Goal: Use online tool/utility: Utilize a website feature to perform a specific function

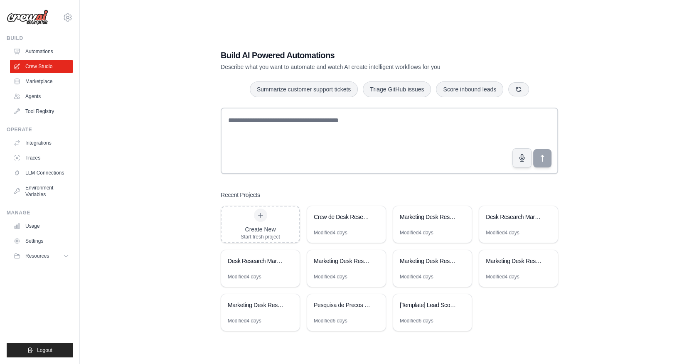
drag, startPoint x: 122, startPoint y: 156, endPoint x: 113, endPoint y: 147, distance: 12.7
click at [122, 156] on div "Build AI Powered Automations Describe what you want to automate and watch AI cr…" at bounding box center [389, 190] width 593 height 364
click at [154, 249] on div "Build AI Powered Automations Describe what you want to automate and watch AI cr…" at bounding box center [389, 190] width 593 height 364
click at [155, 219] on div "Build AI Powered Automations Describe what you want to automate and watch AI cr…" at bounding box center [389, 190] width 593 height 364
click at [147, 240] on div "Build AI Powered Automations Describe what you want to automate and watch AI cr…" at bounding box center [389, 190] width 593 height 364
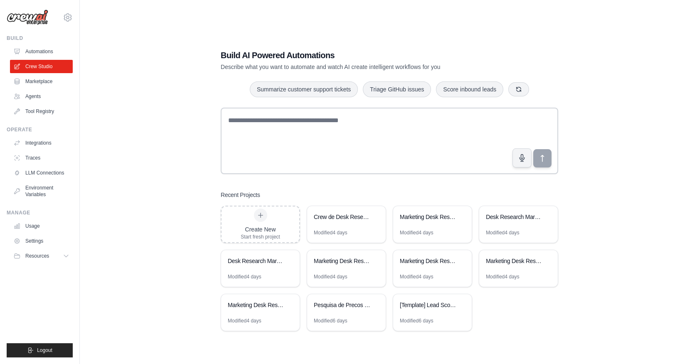
click at [188, 202] on div "Build AI Powered Automations Describe what you want to automate and watch AI cr…" at bounding box center [389, 190] width 593 height 364
drag, startPoint x: 170, startPoint y: 180, endPoint x: 157, endPoint y: 160, distance: 23.7
click at [170, 180] on div "Build AI Powered Automations Describe what you want to automate and watch AI cr…" at bounding box center [389, 190] width 593 height 364
drag, startPoint x: 118, startPoint y: 180, endPoint x: 109, endPoint y: 160, distance: 21.9
click at [118, 180] on div "Build AI Powered Automations Describe what you want to automate and watch AI cr…" at bounding box center [389, 190] width 593 height 364
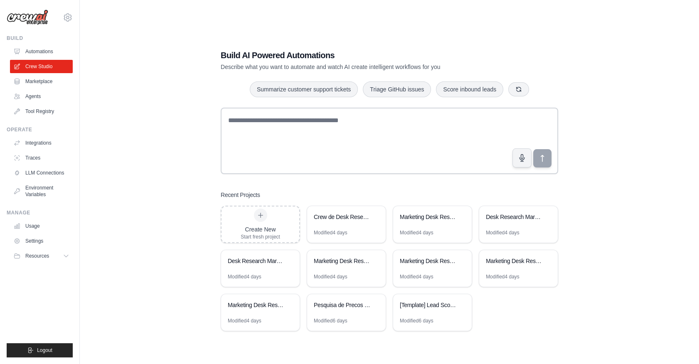
click at [144, 227] on div "Build AI Powered Automations Describe what you want to automate and watch AI cr…" at bounding box center [389, 190] width 593 height 364
click at [123, 229] on div "Build AI Powered Automations Describe what you want to automate and watch AI cr…" at bounding box center [389, 190] width 593 height 364
click at [156, 136] on div "Build AI Powered Automations Describe what you want to automate and watch AI cr…" at bounding box center [389, 190] width 593 height 364
click at [161, 246] on div "Build AI Powered Automations Describe what you want to automate and watch AI cr…" at bounding box center [389, 190] width 593 height 364
click at [190, 319] on div "Build AI Powered Automations Describe what you want to automate and watch AI cr…" at bounding box center [389, 190] width 593 height 364
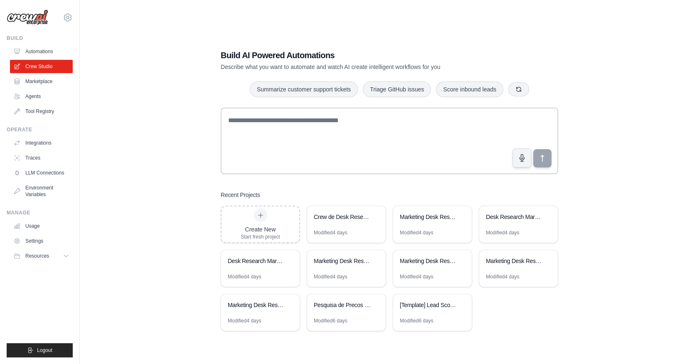
click at [570, 304] on div "Build AI Powered Automations Describe what you want to automate and watch AI cr…" at bounding box center [389, 190] width 593 height 364
drag, startPoint x: 180, startPoint y: 189, endPoint x: 214, endPoint y: 167, distance: 40.6
click at [180, 189] on div "Build AI Powered Automations Describe what you want to automate and watch AI cr…" at bounding box center [389, 190] width 593 height 364
click at [181, 171] on div "Build AI Powered Automations Describe what you want to automate and watch AI cr…" at bounding box center [389, 190] width 593 height 364
click at [172, 199] on div "Build AI Powered Automations Describe what you want to automate and watch AI cr…" at bounding box center [389, 190] width 593 height 364
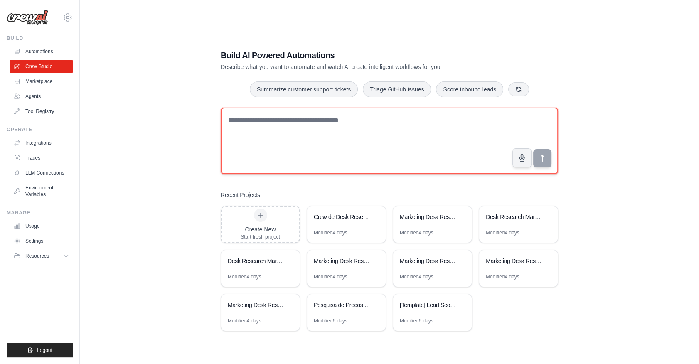
click at [360, 150] on textarea at bounding box center [389, 141] width 337 height 66
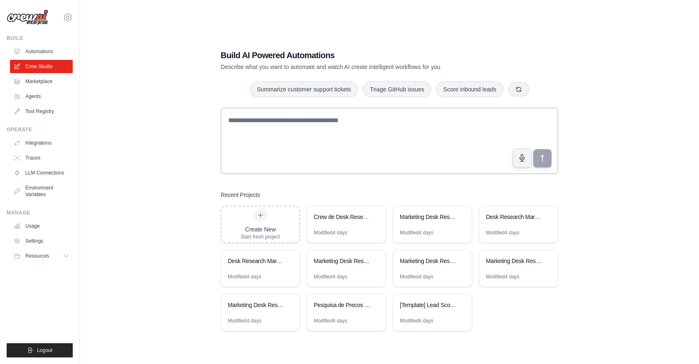
click at [182, 204] on div "Build AI Powered Automations Describe what you want to automate and watch AI cr…" at bounding box center [389, 190] width 593 height 364
click at [342, 218] on div "Crew de Desk Research para Marketing" at bounding box center [342, 217] width 57 height 8
click at [175, 94] on div "Build AI Powered Automations Describe what you want to automate and watch AI cr…" at bounding box center [389, 190] width 593 height 364
click at [320, 218] on div "Crew de Desk Research para Marketing" at bounding box center [342, 217] width 57 height 8
click at [151, 188] on div "Build AI Powered Automations Describe what you want to automate and watch AI cr…" at bounding box center [389, 190] width 593 height 364
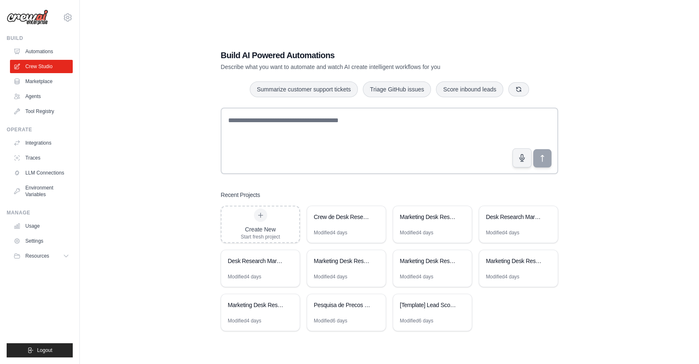
click at [144, 172] on div "Build AI Powered Automations Describe what you want to automate and watch AI cr…" at bounding box center [389, 190] width 593 height 364
click at [236, 196] on h3 "Recent Projects" at bounding box center [240, 195] width 39 height 8
drag, startPoint x: 236, startPoint y: 196, endPoint x: 535, endPoint y: 229, distance: 301.4
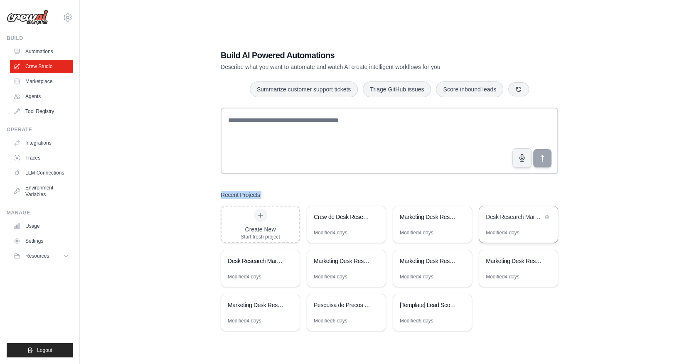
click at [140, 229] on div "Build AI Powered Automations Describe what you want to automate and watch AI cr…" at bounding box center [389, 190] width 593 height 364
drag, startPoint x: 134, startPoint y: 178, endPoint x: 29, endPoint y: 125, distance: 118.0
click at [134, 178] on div "Build AI Powered Automations Describe what you want to automate and watch AI cr…" at bounding box center [389, 190] width 593 height 364
click at [159, 184] on div "Build AI Powered Automations Describe what you want to automate and watch AI cr…" at bounding box center [389, 190] width 593 height 364
click at [66, 19] on icon at bounding box center [68, 17] width 10 height 10
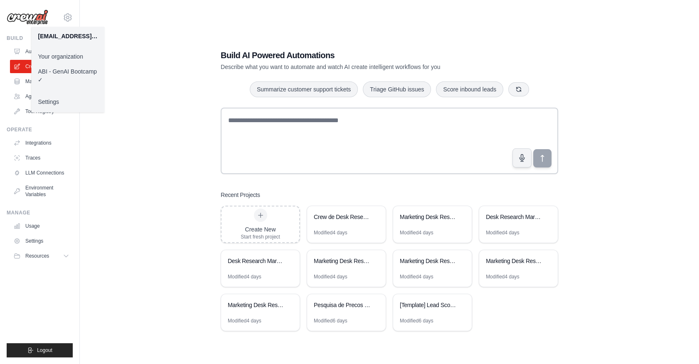
click at [141, 188] on div "Build AI Powered Automations Describe what you want to automate and watch AI cr…" at bounding box center [389, 190] width 593 height 364
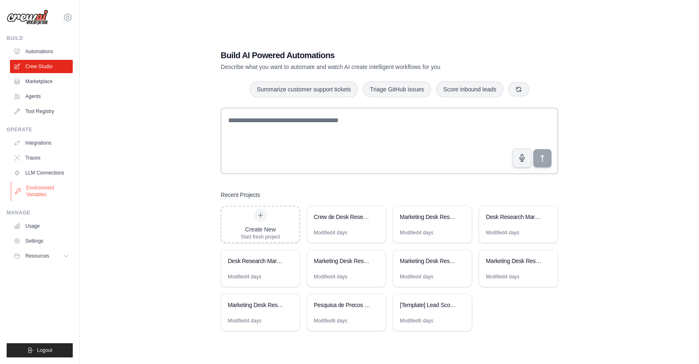
click at [45, 194] on link "Environment Variables" at bounding box center [42, 191] width 63 height 20
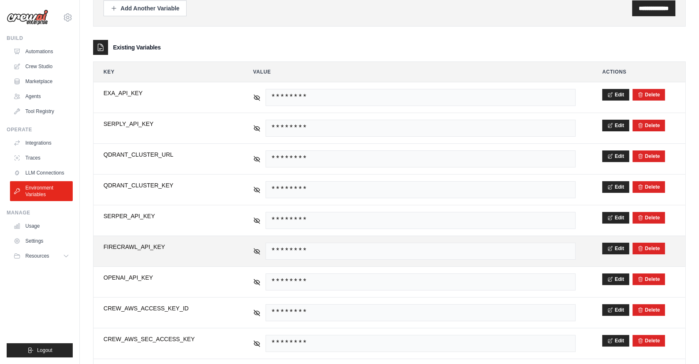
scroll to position [172, 0]
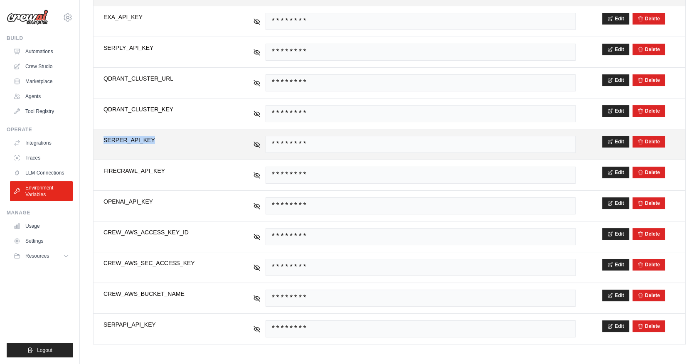
drag, startPoint x: 99, startPoint y: 139, endPoint x: 165, endPoint y: 140, distance: 65.7
click at [165, 140] on td "**********" at bounding box center [164, 144] width 143 height 30
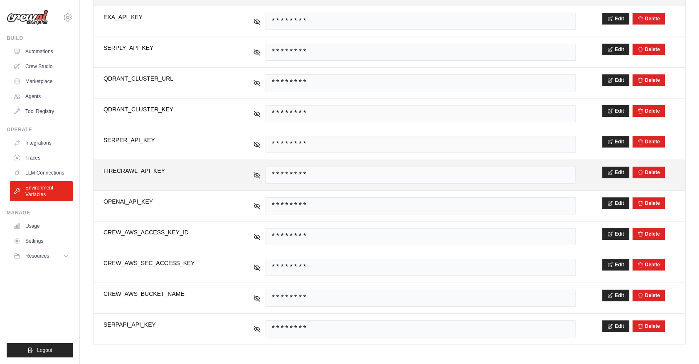
click at [106, 170] on span "FIRECRAWL_API_KEY" at bounding box center [164, 171] width 123 height 8
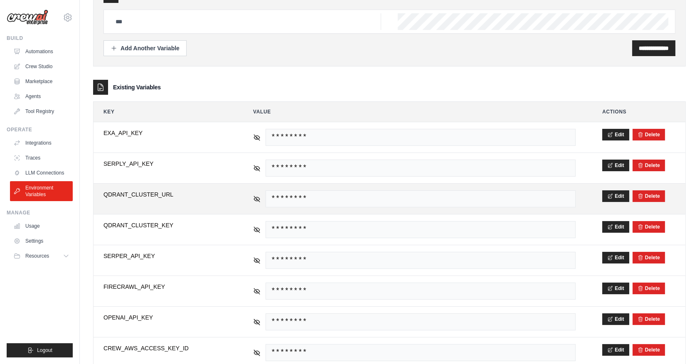
scroll to position [0, 0]
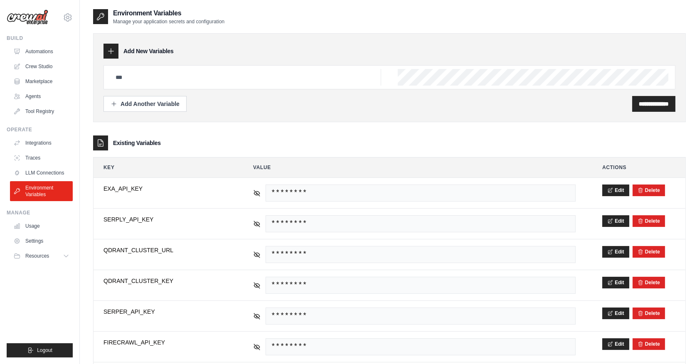
click at [222, 149] on div "Existing Variables" at bounding box center [389, 142] width 593 height 15
click at [163, 138] on div "Existing Variables" at bounding box center [389, 142] width 593 height 15
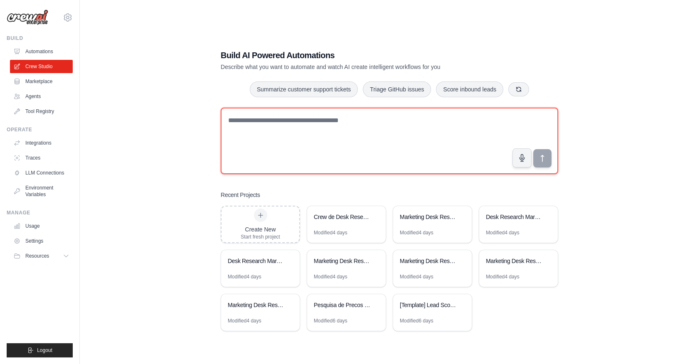
click at [317, 125] on textarea at bounding box center [389, 141] width 337 height 66
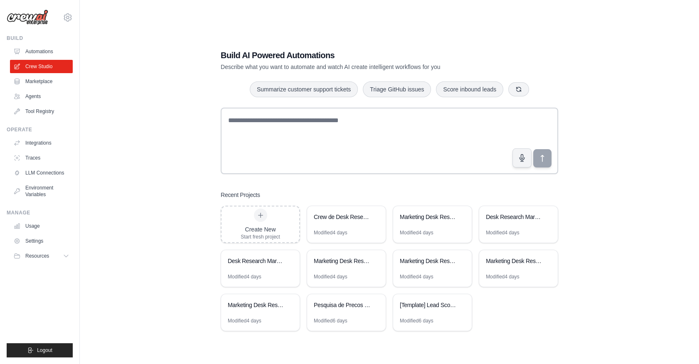
click at [158, 159] on div "Build AI Powered Automations Describe what you want to automate and watch AI cr…" at bounding box center [389, 190] width 593 height 364
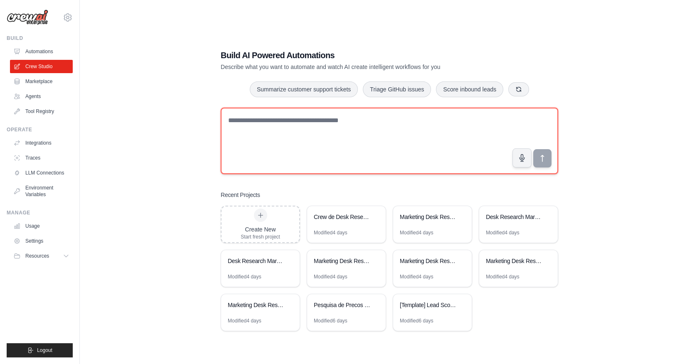
click at [266, 138] on textarea at bounding box center [389, 141] width 337 height 66
click at [389, 133] on textarea at bounding box center [389, 141] width 337 height 66
type textarea "**********"
click at [517, 133] on textarea "**********" at bounding box center [389, 141] width 337 height 66
click at [448, 133] on textarea "**********" at bounding box center [389, 141] width 337 height 66
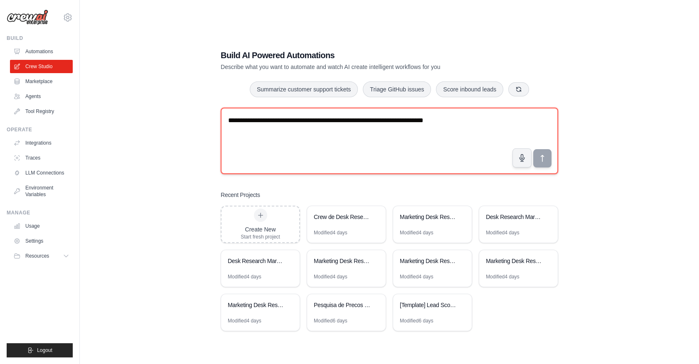
click at [455, 128] on textarea "**********" at bounding box center [389, 141] width 337 height 66
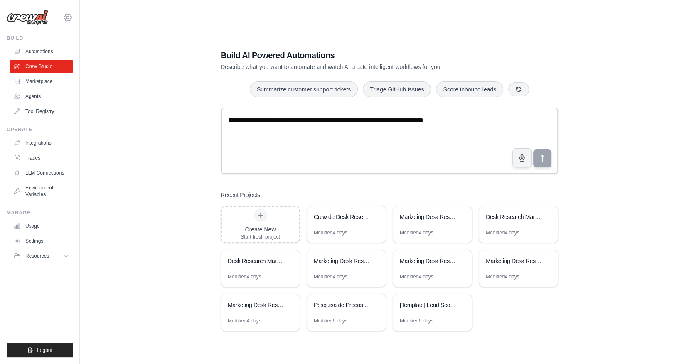
click at [67, 16] on icon at bounding box center [68, 17] width 10 height 10
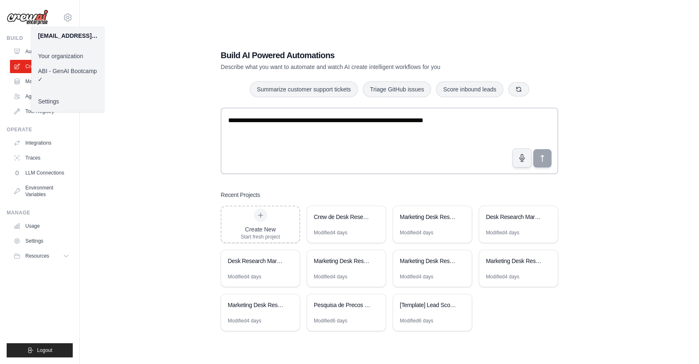
click at [67, 55] on link "Your organization" at bounding box center [67, 56] width 73 height 15
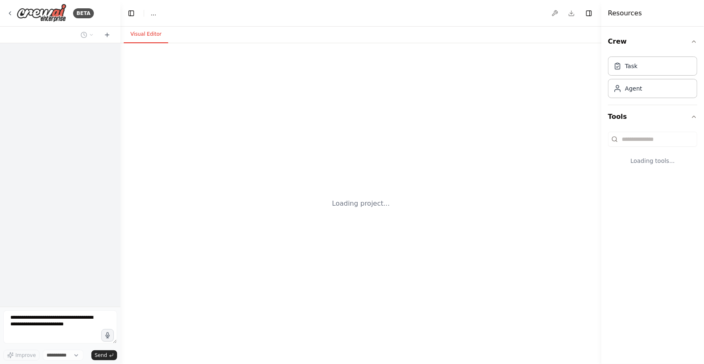
select select "****"
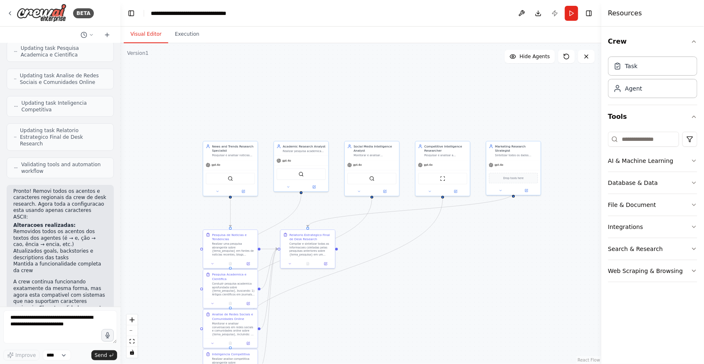
scroll to position [1533, 0]
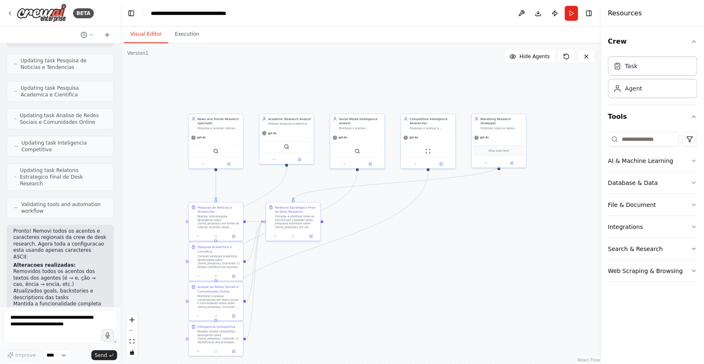
drag, startPoint x: 289, startPoint y: 215, endPoint x: 271, endPoint y: 187, distance: 33.8
click at [271, 186] on div ".deletable-edge-delete-btn { width: 20px; height: 20px; border: 0px solid #ffff…" at bounding box center [361, 203] width 481 height 321
drag, startPoint x: 349, startPoint y: 287, endPoint x: 352, endPoint y: 310, distance: 23.6
click at [352, 310] on div ".deletable-edge-delete-btn { width: 20px; height: 20px; border: 0px solid #ffff…" at bounding box center [361, 203] width 481 height 321
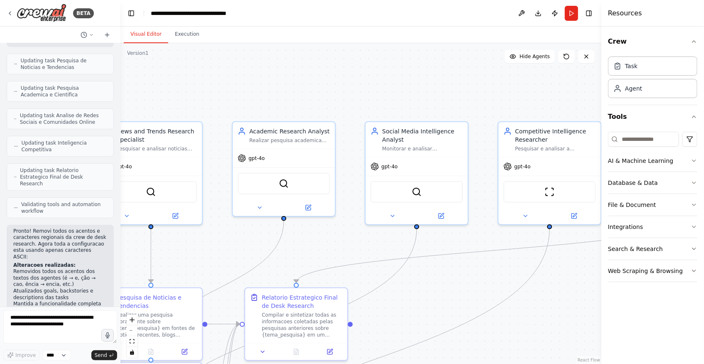
drag, startPoint x: 270, startPoint y: 223, endPoint x: 218, endPoint y: 248, distance: 57.6
click at [218, 248] on div ".deletable-edge-delete-btn { width: 20px; height: 20px; border: 0px solid #ffff…" at bounding box center [361, 203] width 481 height 321
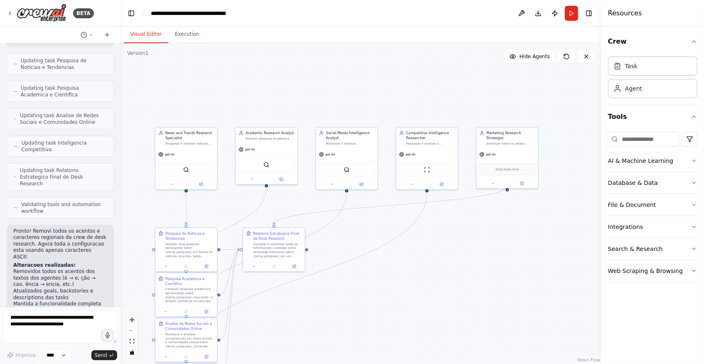
drag, startPoint x: 212, startPoint y: 256, endPoint x: 228, endPoint y: 200, distance: 58.1
click at [228, 200] on div ".deletable-edge-delete-btn { width: 20px; height: 20px; border: 0px solid #ffff…" at bounding box center [361, 203] width 481 height 321
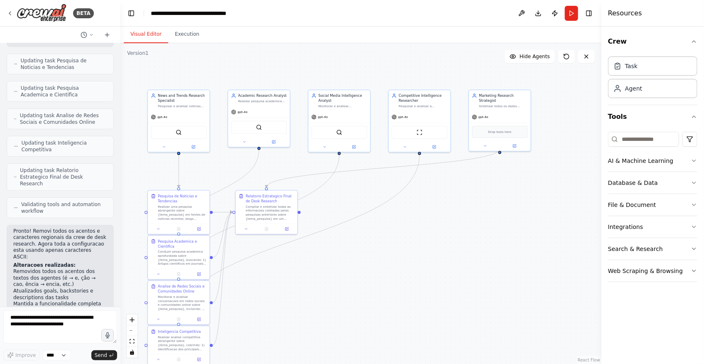
drag, startPoint x: 401, startPoint y: 278, endPoint x: 388, endPoint y: 251, distance: 30.3
click at [388, 251] on div ".deletable-edge-delete-btn { width: 20px; height: 20px; border: 0px solid #ffff…" at bounding box center [361, 203] width 481 height 321
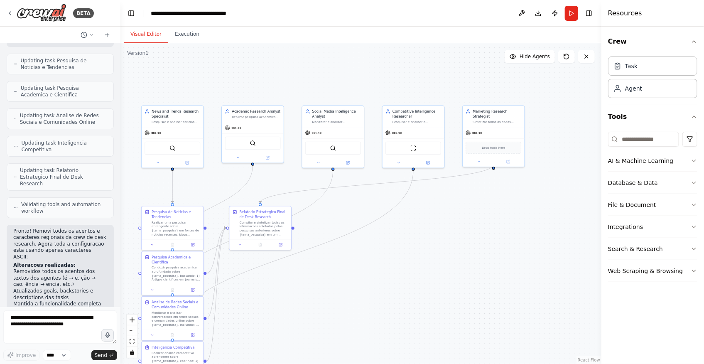
drag, startPoint x: 236, startPoint y: 166, endPoint x: 230, endPoint y: 182, distance: 17.0
click at [230, 182] on div ".deletable-edge-delete-btn { width: 20px; height: 20px; border: 0px solid #ffff…" at bounding box center [361, 203] width 481 height 321
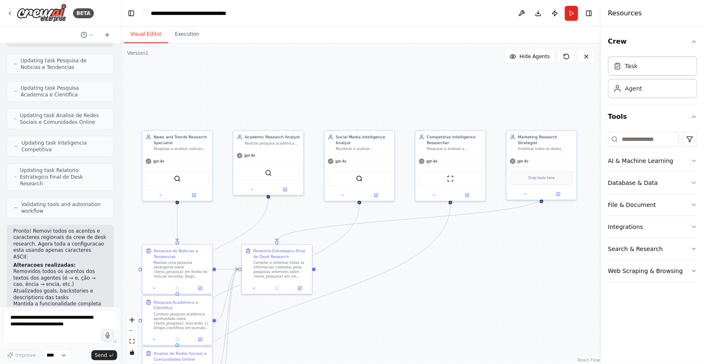
drag, startPoint x: 211, startPoint y: 189, endPoint x: 222, endPoint y: 217, distance: 30.4
click at [222, 217] on div ".deletable-edge-delete-btn { width: 20px; height: 20px; border: 0px solid #ffff…" at bounding box center [361, 203] width 481 height 321
click at [569, 17] on button "Run" at bounding box center [571, 13] width 13 height 15
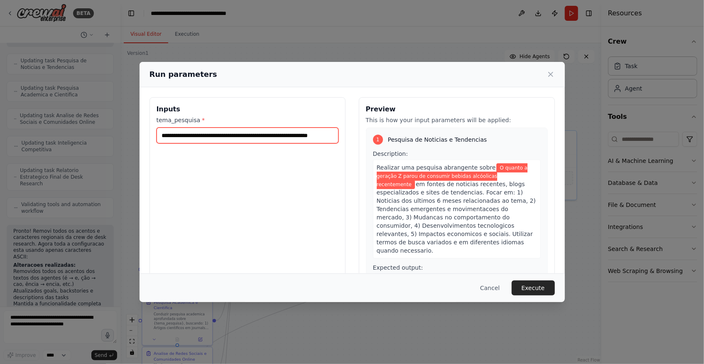
click at [197, 136] on input "**********" at bounding box center [248, 136] width 182 height 16
drag, startPoint x: 163, startPoint y: 137, endPoint x: 400, endPoint y: 132, distance: 237.3
click at [400, 132] on div "**********" at bounding box center [353, 195] width 406 height 197
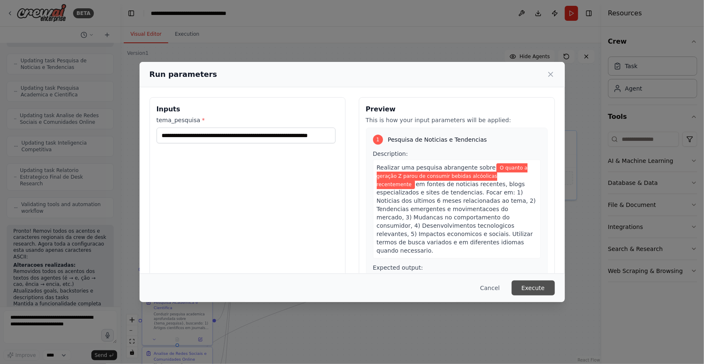
click at [531, 288] on button "Execute" at bounding box center [533, 287] width 43 height 15
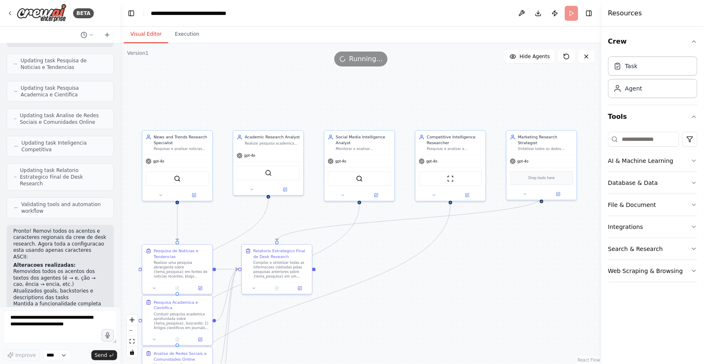
click at [469, 273] on div ".deletable-edge-delete-btn { width: 20px; height: 20px; border: 0px solid #ffff…" at bounding box center [361, 203] width 481 height 321
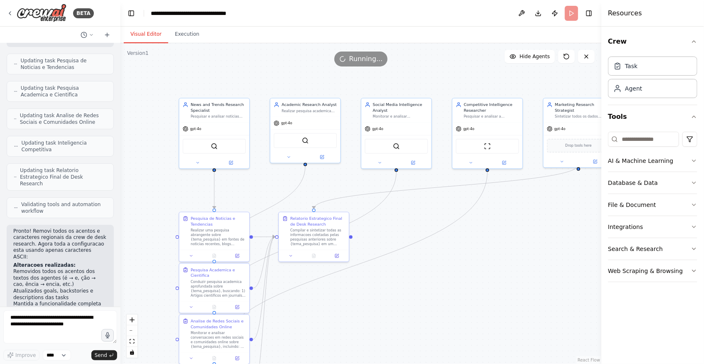
drag, startPoint x: 384, startPoint y: 320, endPoint x: 413, endPoint y: 295, distance: 38.3
click at [413, 295] on div ".deletable-edge-delete-btn { width: 20px; height: 20px; border: 0px solid #ffff…" at bounding box center [361, 203] width 481 height 321
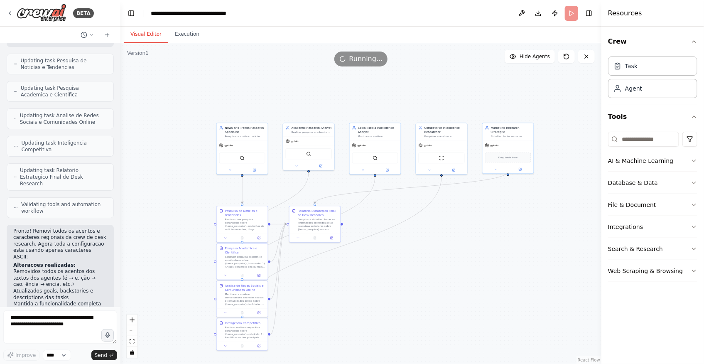
drag, startPoint x: 440, startPoint y: 296, endPoint x: 401, endPoint y: 245, distance: 64.0
click at [401, 245] on div ".deletable-edge-delete-btn { width: 20px; height: 20px; border: 0px solid #ffff…" at bounding box center [361, 203] width 481 height 321
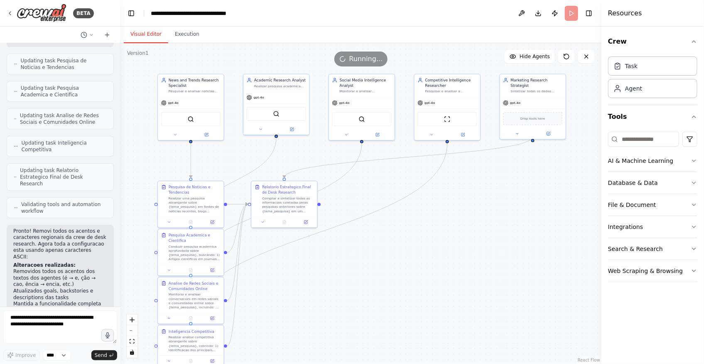
drag, startPoint x: 377, startPoint y: 180, endPoint x: 399, endPoint y: 219, distance: 44.6
click at [399, 219] on div ".deletable-edge-delete-btn { width: 20px; height: 20px; border: 0px solid #ffff…" at bounding box center [361, 203] width 481 height 321
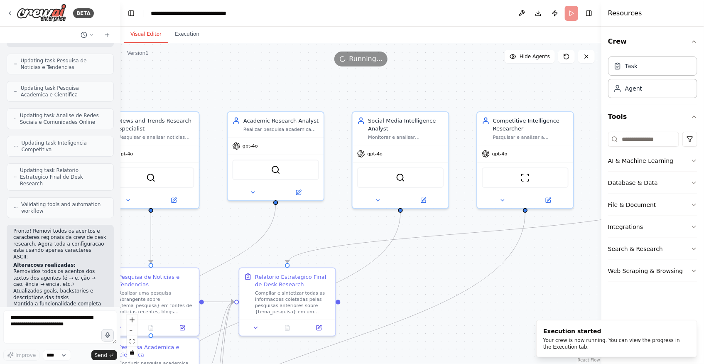
drag, startPoint x: 228, startPoint y: 192, endPoint x: 176, endPoint y: 220, distance: 59.3
click at [176, 220] on div ".deletable-edge-delete-btn { width: 20px; height: 20px; border: 0px solid #ffff…" at bounding box center [361, 203] width 481 height 321
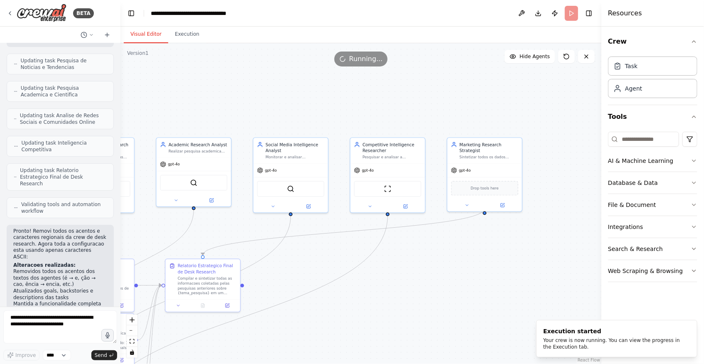
drag, startPoint x: 407, startPoint y: 254, endPoint x: 311, endPoint y: 254, distance: 96.0
click at [311, 254] on div ".deletable-edge-delete-btn { width: 20px; height: 20px; border: 0px solid #ffff…" at bounding box center [361, 203] width 481 height 321
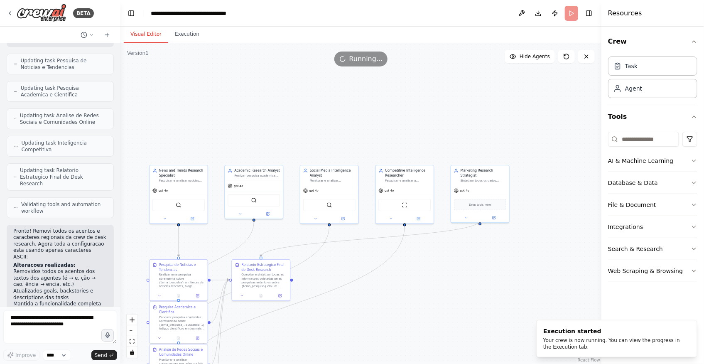
drag, startPoint x: 249, startPoint y: 239, endPoint x: 286, endPoint y: 242, distance: 37.1
click at [286, 242] on div ".deletable-edge-delete-btn { width: 20px; height: 20px; border: 0px solid #ffff…" at bounding box center [361, 203] width 481 height 321
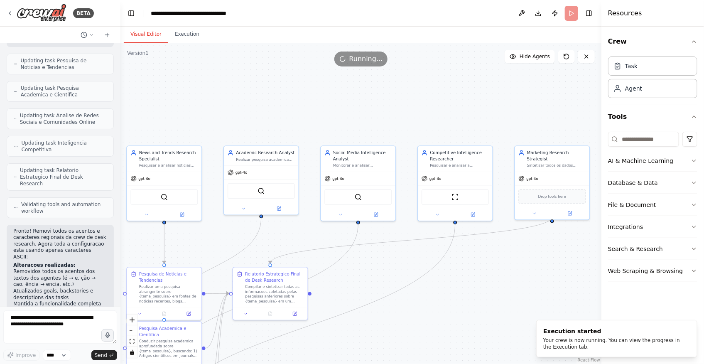
drag, startPoint x: 285, startPoint y: 231, endPoint x: 290, endPoint y: 233, distance: 4.9
click at [290, 233] on div ".deletable-edge-delete-btn { width: 20px; height: 20px; border: 0px solid #ffff…" at bounding box center [361, 203] width 481 height 321
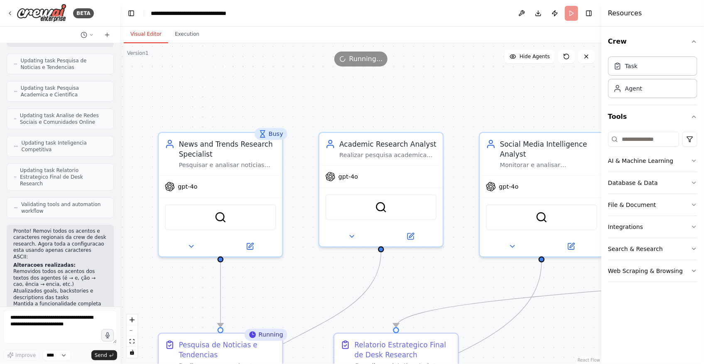
drag, startPoint x: 159, startPoint y: 91, endPoint x: 209, endPoint y: 88, distance: 49.9
click at [209, 88] on div ".deletable-edge-delete-btn { width: 20px; height: 20px; border: 0px solid #ffff…" at bounding box center [361, 203] width 481 height 321
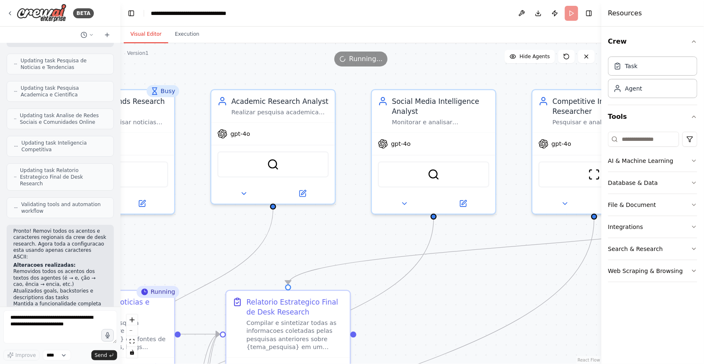
drag, startPoint x: 386, startPoint y: 108, endPoint x: 278, endPoint y: 65, distance: 116.2
click at [278, 65] on div "Version 1 Show Tools Hide Agents .deletable-edge-delete-btn { width: 20px; heig…" at bounding box center [361, 203] width 481 height 321
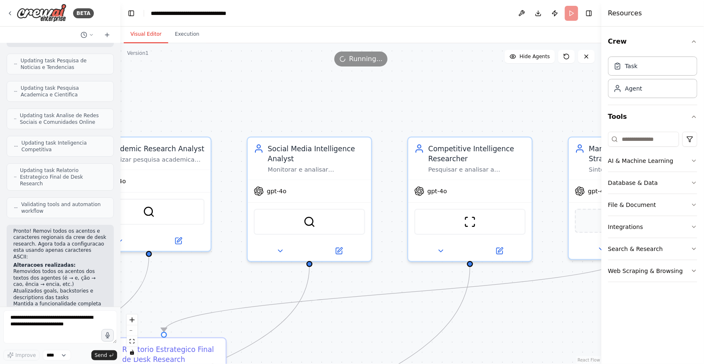
drag, startPoint x: 278, startPoint y: 86, endPoint x: 153, endPoint y: 128, distance: 132.2
click at [153, 128] on div ".deletable-edge-delete-btn { width: 20px; height: 20px; border: 0px solid #ffff…" at bounding box center [361, 203] width 481 height 321
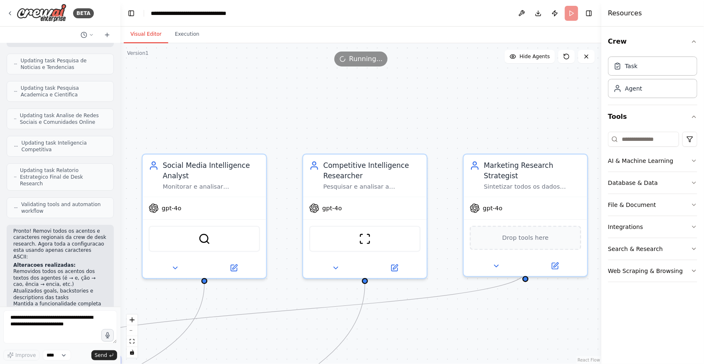
drag, startPoint x: 350, startPoint y: 123, endPoint x: 252, endPoint y: 127, distance: 98.1
click at [252, 127] on div ".deletable-edge-delete-btn { width: 20px; height: 20px; border: 0px solid #ffff…" at bounding box center [361, 203] width 481 height 321
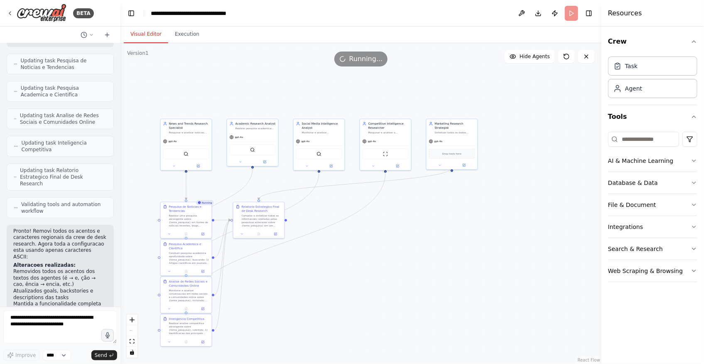
drag, startPoint x: 266, startPoint y: 308, endPoint x: 394, endPoint y: 237, distance: 146.0
click at [394, 237] on div ".deletable-edge-delete-btn { width: 20px; height: 20px; border: 0px solid #ffff…" at bounding box center [361, 203] width 481 height 321
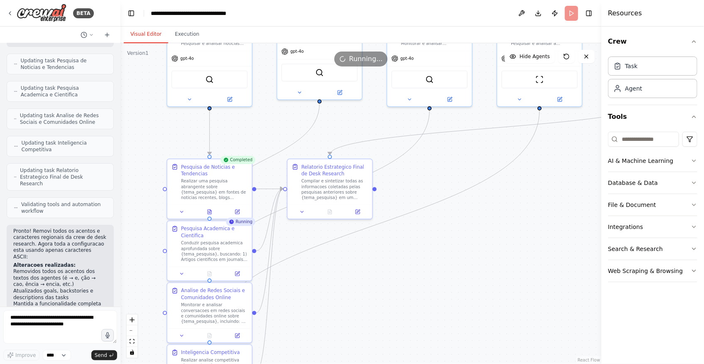
drag, startPoint x: 428, startPoint y: 166, endPoint x: 338, endPoint y: 235, distance: 113.8
click at [350, 233] on div ".deletable-edge-delete-btn { width: 20px; height: 20px; border: 0px solid #ffff…" at bounding box center [361, 203] width 481 height 321
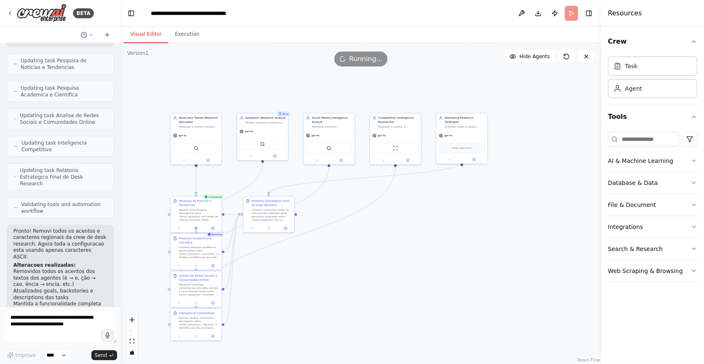
drag, startPoint x: 376, startPoint y: 299, endPoint x: 394, endPoint y: 247, distance: 55.3
click at [394, 247] on div ".deletable-edge-delete-btn { width: 20px; height: 20px; border: 0px solid #ffff…" at bounding box center [361, 203] width 481 height 321
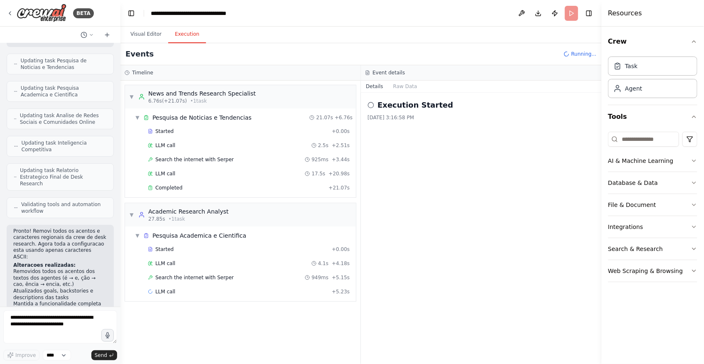
click at [178, 28] on button "Execution" at bounding box center [187, 34] width 38 height 17
click at [189, 145] on div "LLM call 2.5s + 2.51s" at bounding box center [249, 145] width 202 height 7
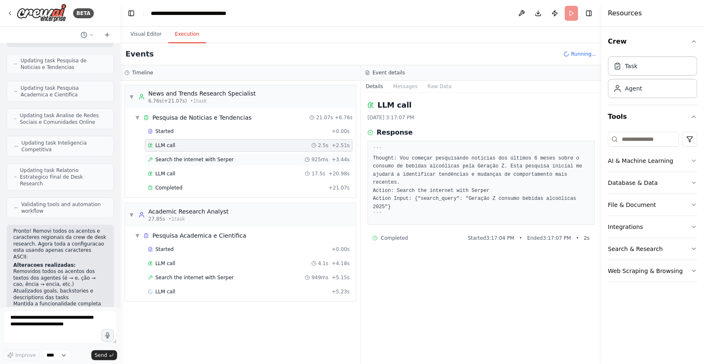
click at [290, 154] on div "Search the internet with Serper 925ms + 3.44s" at bounding box center [249, 159] width 208 height 12
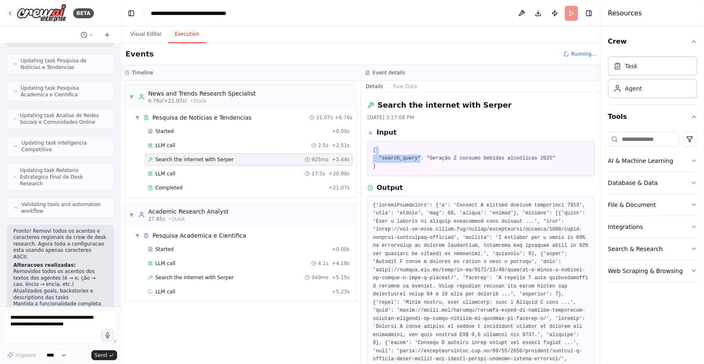
drag, startPoint x: 418, startPoint y: 155, endPoint x: 556, endPoint y: 151, distance: 137.6
click at [556, 151] on pre "{ "search_query": "Geração Z consumo bebidas alcoólicas 2025" }" at bounding box center [481, 158] width 217 height 25
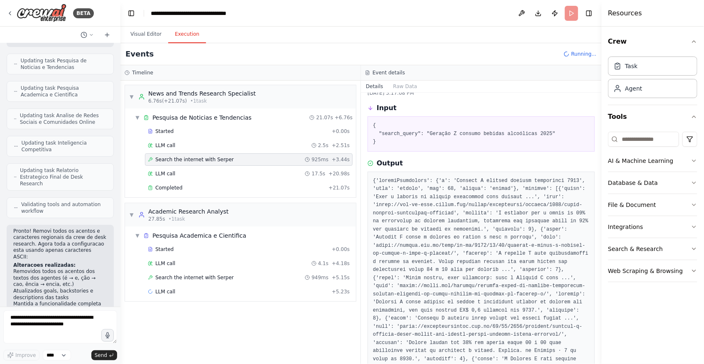
scroll to position [37, 0]
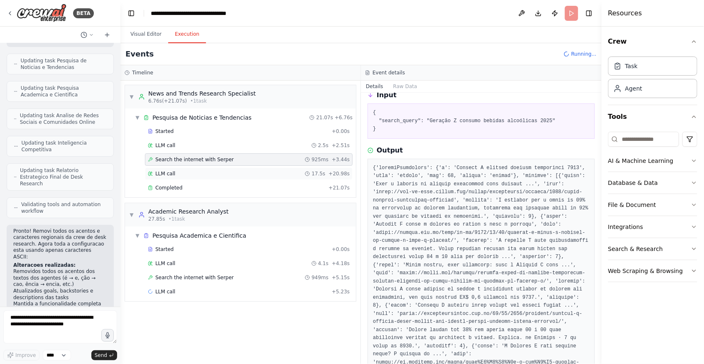
click at [228, 172] on div "LLM call 17.5s + 20.98s" at bounding box center [249, 173] width 202 height 7
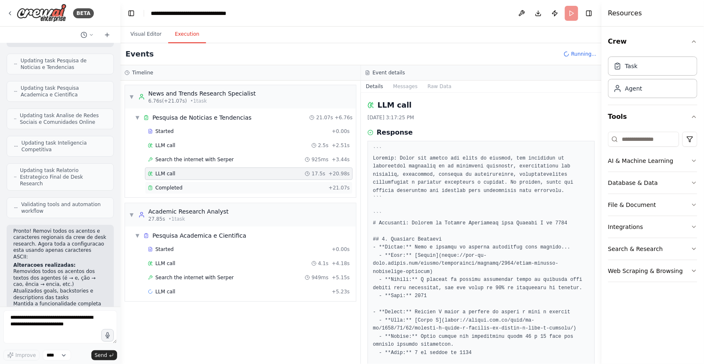
click at [223, 189] on div "Completed" at bounding box center [236, 188] width 177 height 7
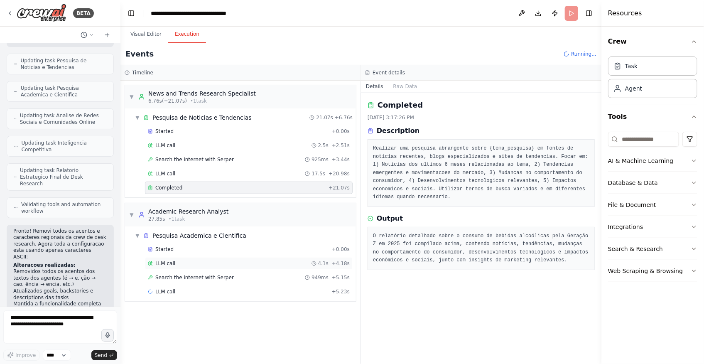
click at [180, 262] on div "LLM call 4.1s + 4.18s" at bounding box center [249, 263] width 202 height 7
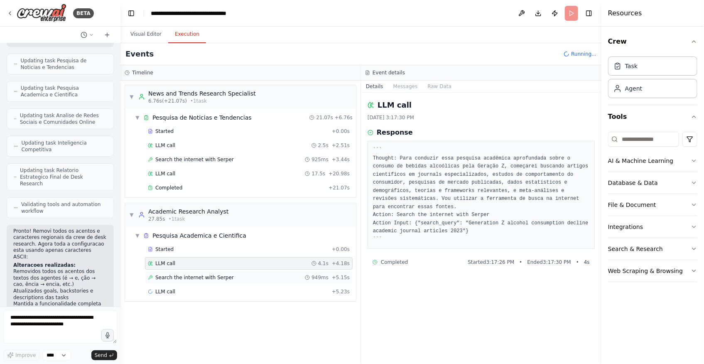
click at [180, 279] on span "Search the internet with Serper" at bounding box center [194, 277] width 79 height 7
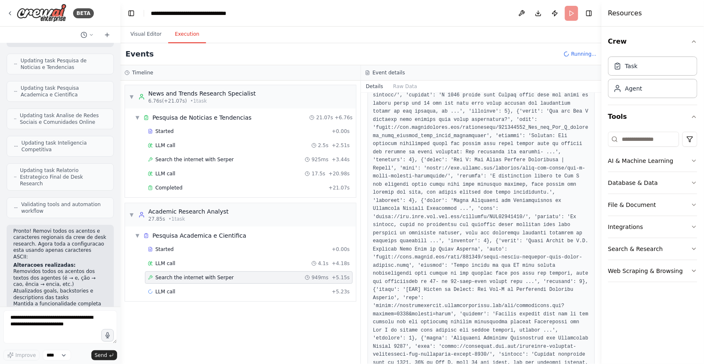
scroll to position [151, 0]
click at [145, 35] on button "Visual Editor" at bounding box center [146, 34] width 44 height 17
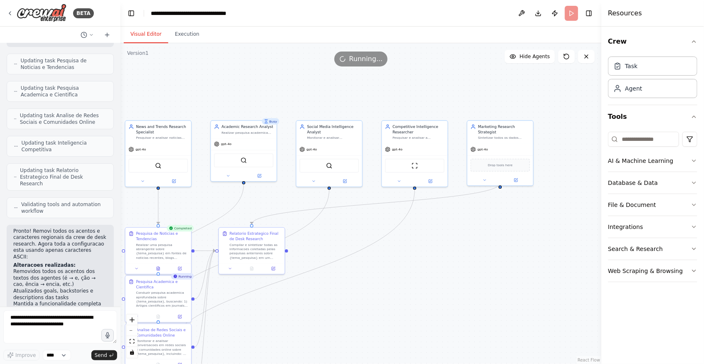
drag, startPoint x: 520, startPoint y: 213, endPoint x: 469, endPoint y: 226, distance: 52.8
click at [463, 288] on div ".deletable-edge-delete-btn { width: 20px; height: 20px; border: 0px solid #ffff…" at bounding box center [361, 203] width 481 height 321
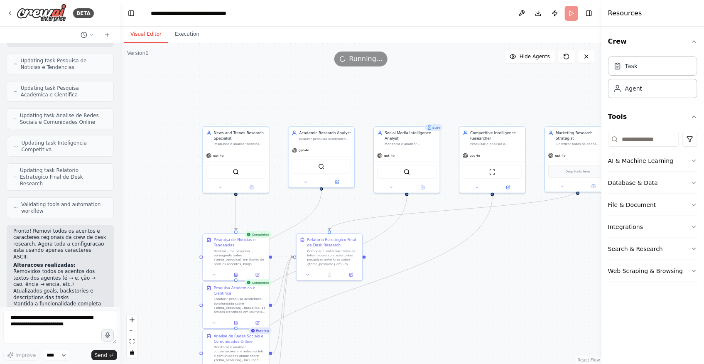
drag, startPoint x: 391, startPoint y: 319, endPoint x: 396, endPoint y: 274, distance: 45.6
click at [495, 302] on div ".deletable-edge-delete-btn { width: 20px; height: 20px; border: 0px solid #ffff…" at bounding box center [361, 203] width 481 height 321
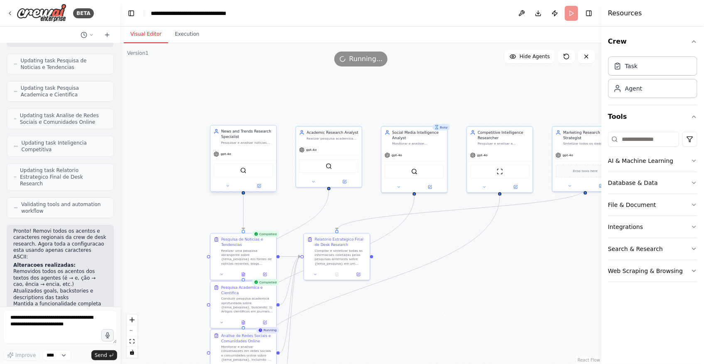
click at [247, 145] on div "News and Trends Research Specialist Pesquisar e analisar noticias recentes, ten…" at bounding box center [244, 136] width 66 height 22
click at [258, 187] on button at bounding box center [259, 186] width 30 height 6
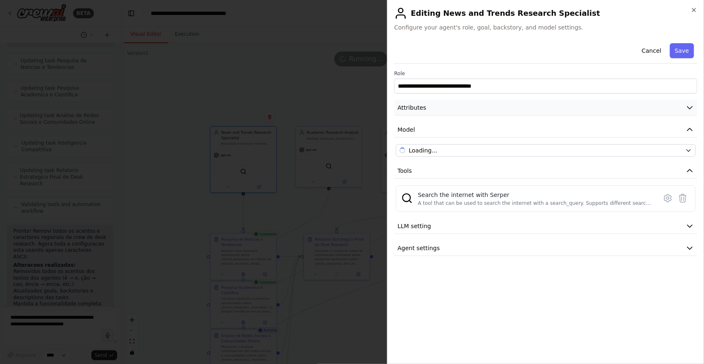
click at [427, 107] on button "Attributes" at bounding box center [545, 107] width 303 height 15
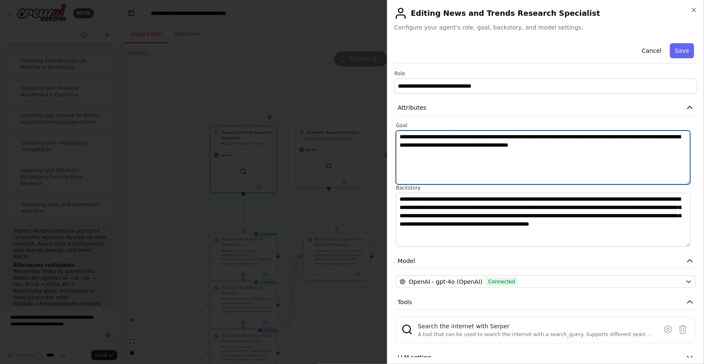
drag, startPoint x: 647, startPoint y: 164, endPoint x: 340, endPoint y: 118, distance: 311.4
click at [340, 118] on body "BETA uma crew de desk research que vai ser usado por departamento de marketing.…" at bounding box center [352, 182] width 704 height 364
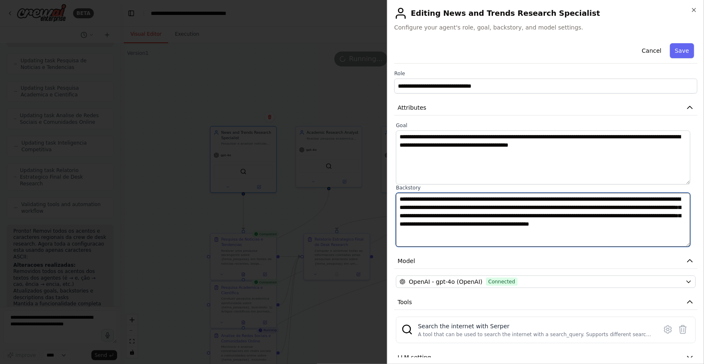
click at [499, 226] on textarea "**********" at bounding box center [543, 220] width 294 height 54
drag, startPoint x: 611, startPoint y: 234, endPoint x: 361, endPoint y: 176, distance: 256.3
click at [361, 176] on body "BETA uma crew de desk research que vai ser usado por departamento de marketing.…" at bounding box center [352, 182] width 704 height 364
click at [424, 212] on textarea "**********" at bounding box center [543, 220] width 294 height 54
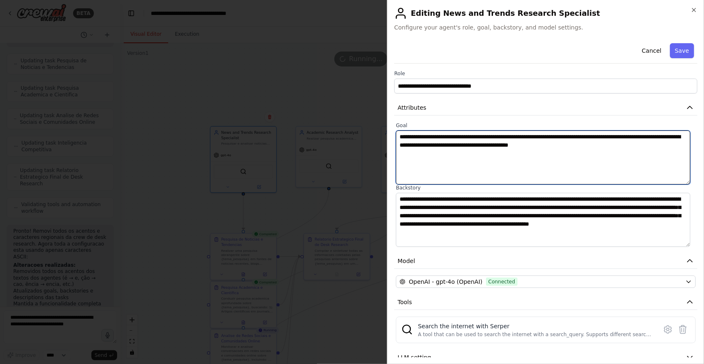
click at [423, 153] on textarea "**********" at bounding box center [543, 157] width 294 height 54
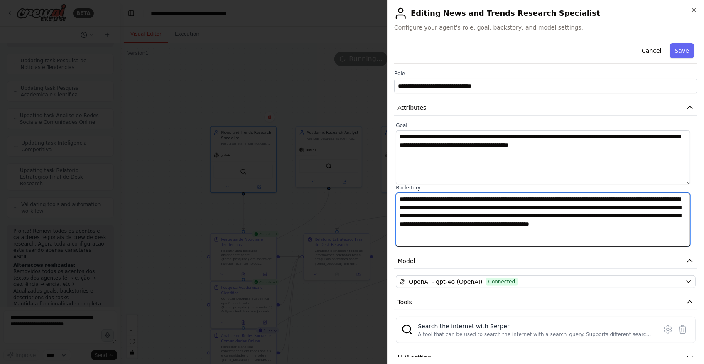
click at [435, 219] on textarea "**********" at bounding box center [543, 220] width 294 height 54
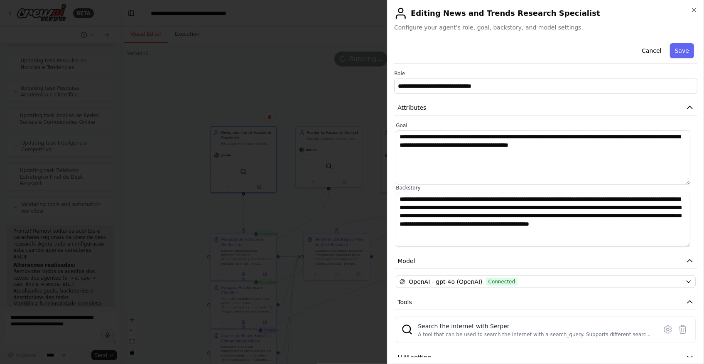
click at [271, 212] on div at bounding box center [352, 182] width 704 height 364
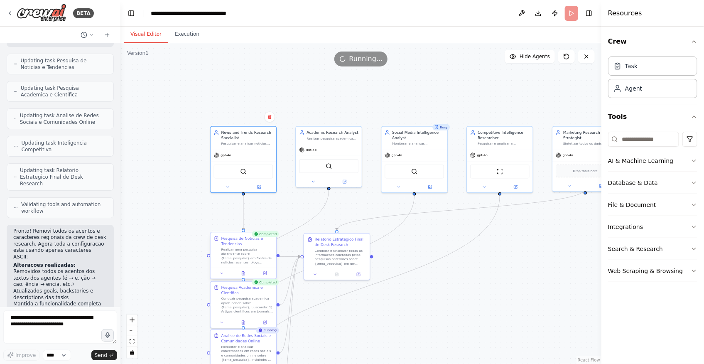
click at [229, 245] on div "Pesquisa de Noticias e Tendencias" at bounding box center [247, 241] width 52 height 11
click at [263, 272] on icon at bounding box center [264, 273] width 3 height 3
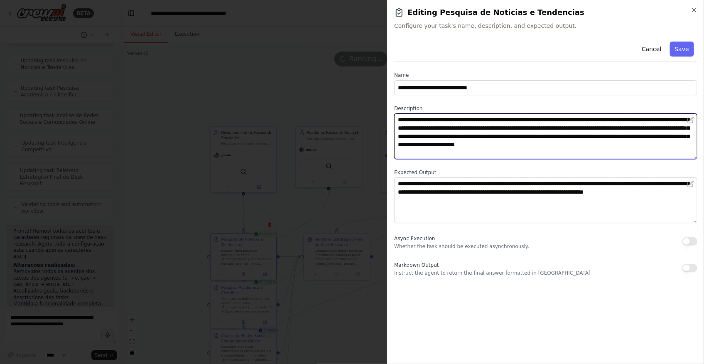
click at [470, 141] on textarea "**********" at bounding box center [545, 136] width 303 height 46
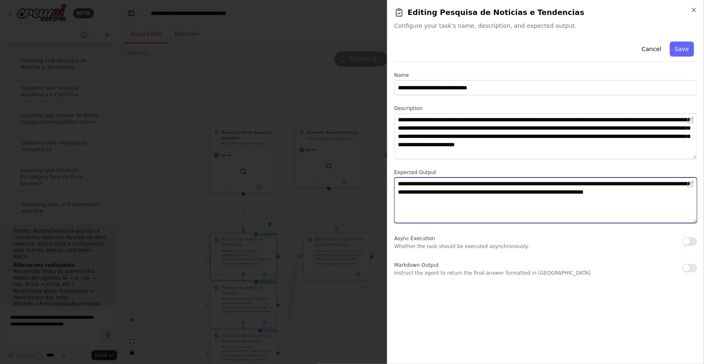
click at [478, 194] on textarea "**********" at bounding box center [545, 200] width 303 height 46
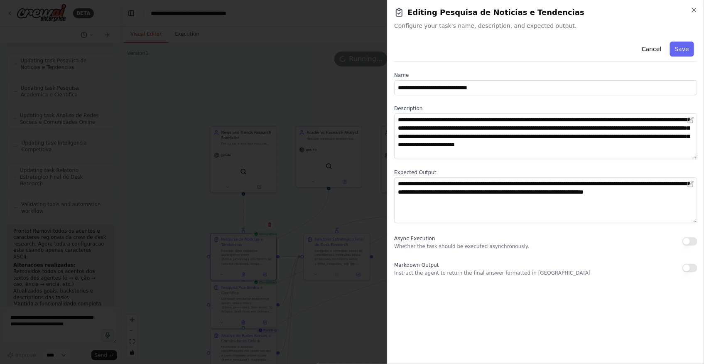
click at [347, 312] on div at bounding box center [352, 182] width 704 height 364
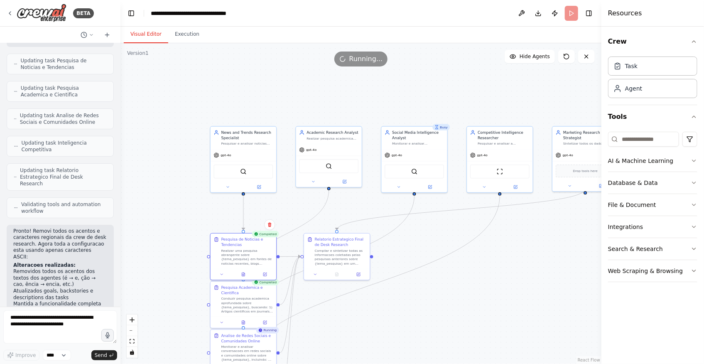
click at [455, 289] on div ".deletable-edge-delete-btn { width: 20px; height: 20px; border: 0px solid #ffff…" at bounding box center [361, 203] width 481 height 321
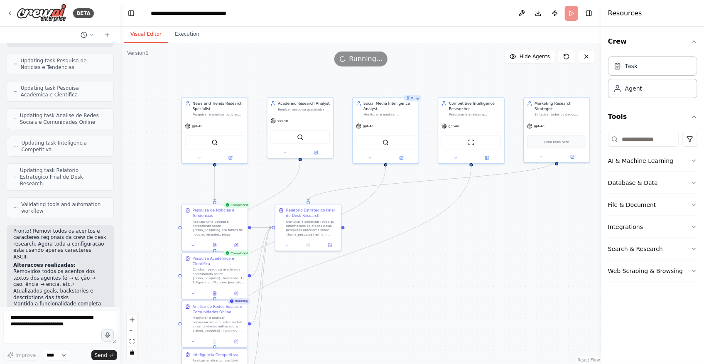
drag, startPoint x: 379, startPoint y: 340, endPoint x: 347, endPoint y: 309, distance: 44.7
click at [347, 309] on div ".deletable-edge-delete-btn { width: 20px; height: 20px; border: 0px solid #ffff…" at bounding box center [361, 203] width 481 height 321
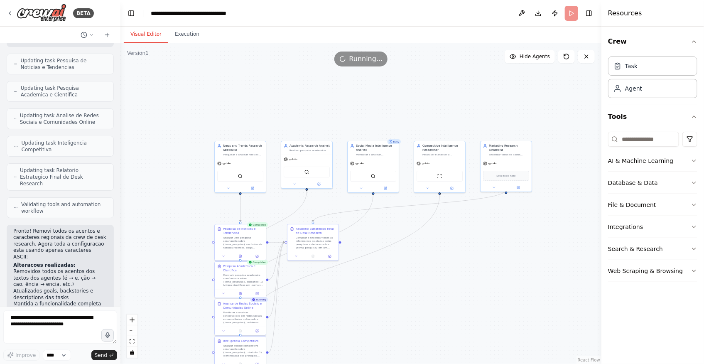
drag, startPoint x: 416, startPoint y: 295, endPoint x: 413, endPoint y: 253, distance: 42.5
click at [413, 253] on div ".deletable-edge-delete-btn { width: 20px; height: 20px; border: 0px solid #ffff…" at bounding box center [361, 203] width 481 height 321
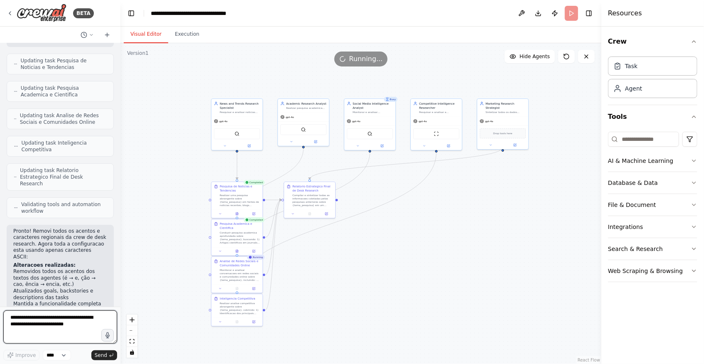
click at [56, 325] on textarea at bounding box center [60, 326] width 114 height 33
type textarea "**********"
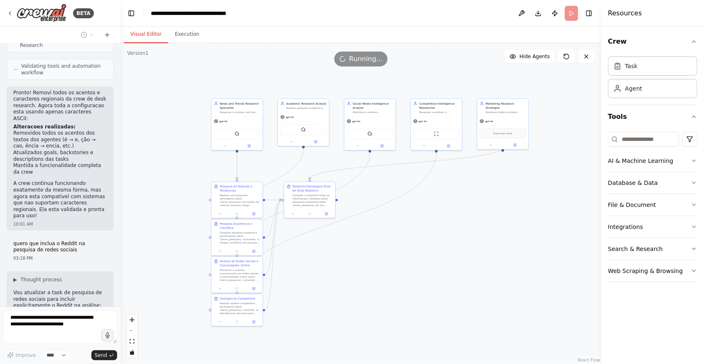
scroll to position [1699, 0]
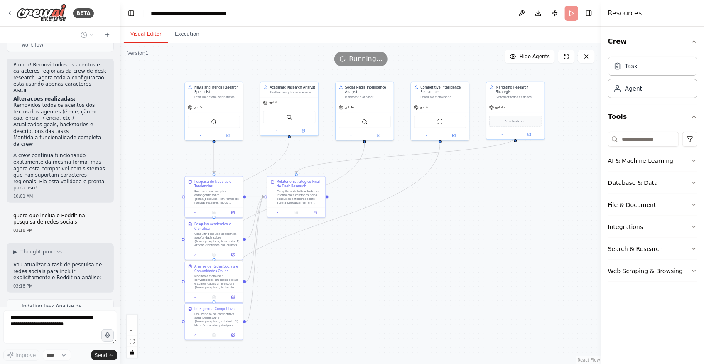
drag, startPoint x: 467, startPoint y: 224, endPoint x: 463, endPoint y: 236, distance: 12.0
click at [463, 236] on div ".deletable-edge-delete-btn { width: 20px; height: 20px; border: 0px solid #ffff…" at bounding box center [361, 203] width 481 height 321
click at [341, 281] on div ".deletable-edge-delete-btn { width: 20px; height: 20px; border: 0px solid #ffff…" at bounding box center [361, 203] width 481 height 321
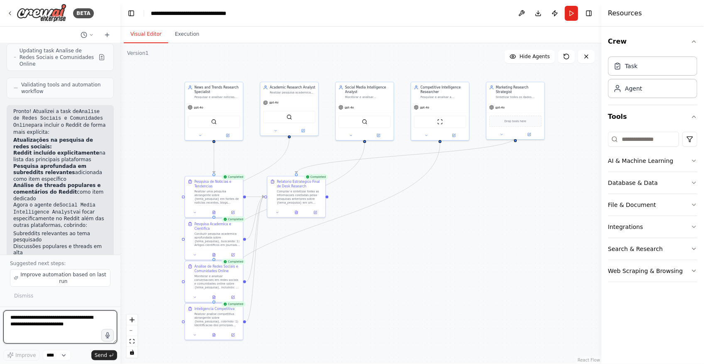
scroll to position [1961, 0]
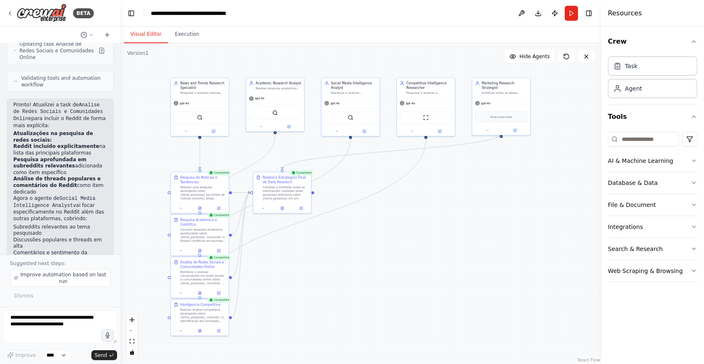
drag, startPoint x: 399, startPoint y: 270, endPoint x: 394, endPoint y: 266, distance: 5.6
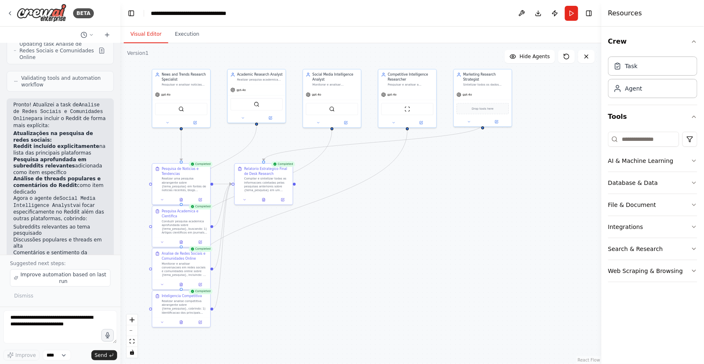
drag, startPoint x: 365, startPoint y: 261, endPoint x: 347, endPoint y: 253, distance: 20.0
click at [347, 253] on div ".deletable-edge-delete-btn { width: 20px; height: 20px; border: 0px solid #ffff…" at bounding box center [361, 203] width 481 height 321
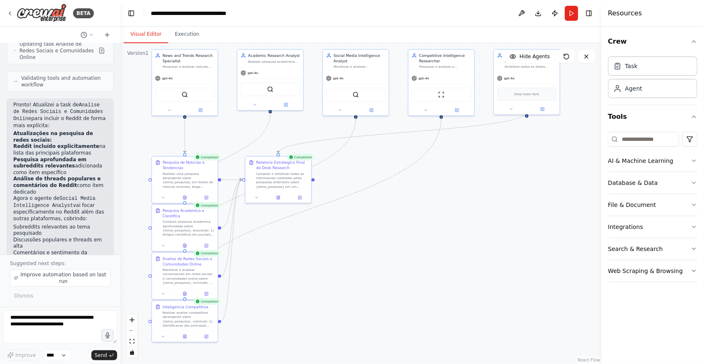
drag, startPoint x: 347, startPoint y: 253, endPoint x: 372, endPoint y: 258, distance: 26.2
click at [372, 258] on div ".deletable-edge-delete-btn { width: 20px; height: 20px; border: 0px solid #ffff…" at bounding box center [361, 203] width 481 height 321
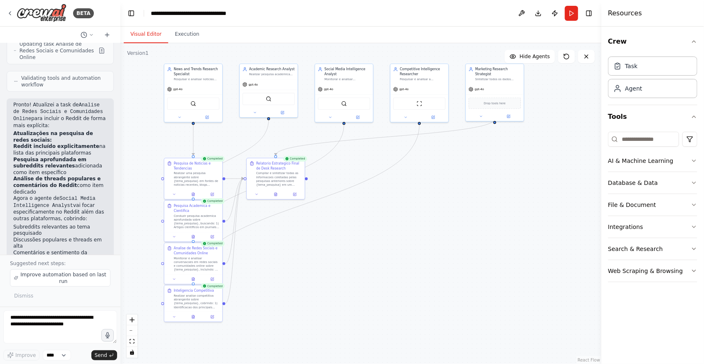
drag, startPoint x: 387, startPoint y: 245, endPoint x: 373, endPoint y: 235, distance: 17.2
click at [373, 235] on div ".deletable-edge-delete-btn { width: 20px; height: 20px; border: 0px solid #ffff…" at bounding box center [361, 203] width 481 height 321
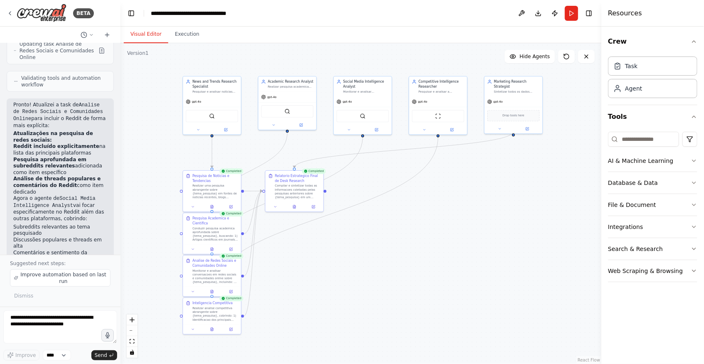
drag, startPoint x: 479, startPoint y: 210, endPoint x: 498, endPoint y: 222, distance: 22.5
click at [498, 222] on div ".deletable-edge-delete-btn { width: 20px; height: 20px; border: 0px solid #ffff…" at bounding box center [361, 203] width 481 height 321
drag, startPoint x: 381, startPoint y: 279, endPoint x: 374, endPoint y: 279, distance: 6.2
click at [374, 279] on div ".deletable-edge-delete-btn { width: 20px; height: 20px; border: 0px solid #ffff…" at bounding box center [361, 203] width 481 height 321
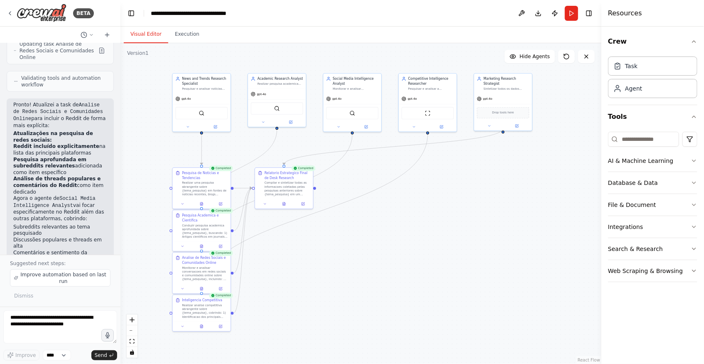
click at [384, 280] on div ".deletable-edge-delete-btn { width: 20px; height: 20px; border: 0px solid #ffff…" at bounding box center [361, 203] width 481 height 321
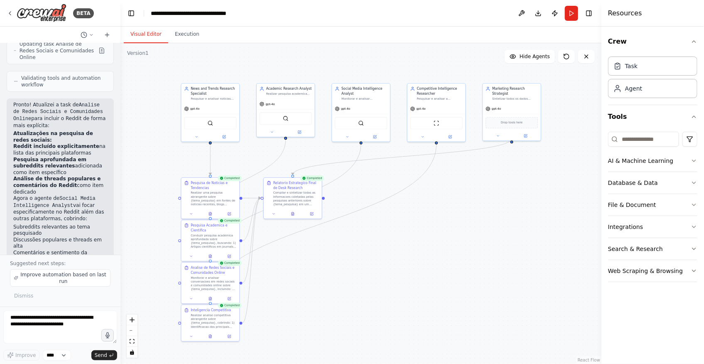
drag, startPoint x: 364, startPoint y: 273, endPoint x: 368, endPoint y: 281, distance: 8.7
click at [368, 281] on div ".deletable-edge-delete-btn { width: 20px; height: 20px; border: 0px solid #ffff…" at bounding box center [361, 203] width 481 height 321
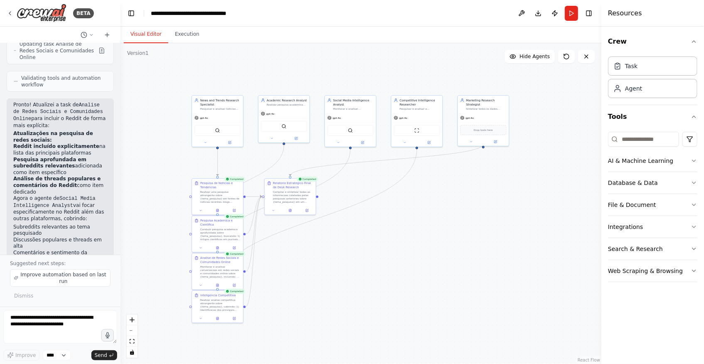
drag, startPoint x: 368, startPoint y: 281, endPoint x: 361, endPoint y: 272, distance: 11.9
click at [361, 272] on div ".deletable-edge-delete-btn { width: 20px; height: 20px; border: 0px solid #ffff…" at bounding box center [361, 203] width 481 height 321
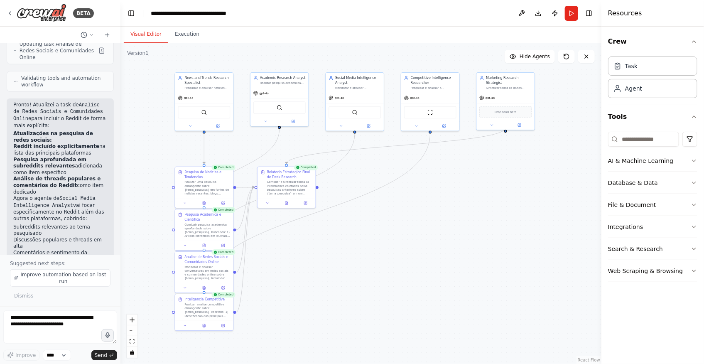
drag, startPoint x: 360, startPoint y: 271, endPoint x: 366, endPoint y: 272, distance: 5.9
click at [366, 272] on div ".deletable-edge-delete-btn { width: 20px; height: 20px; border: 0px solid #ffff…" at bounding box center [361, 203] width 481 height 321
click at [359, 270] on div ".deletable-edge-delete-btn { width: 20px; height: 20px; border: 0px solid #ffff…" at bounding box center [361, 203] width 481 height 321
click at [428, 296] on div ".deletable-edge-delete-btn { width: 20px; height: 20px; border: 0px solid #ffff…" at bounding box center [361, 203] width 481 height 321
click at [383, 266] on div ".deletable-edge-delete-btn { width: 20px; height: 20px; border: 0px solid #ffff…" at bounding box center [361, 203] width 481 height 321
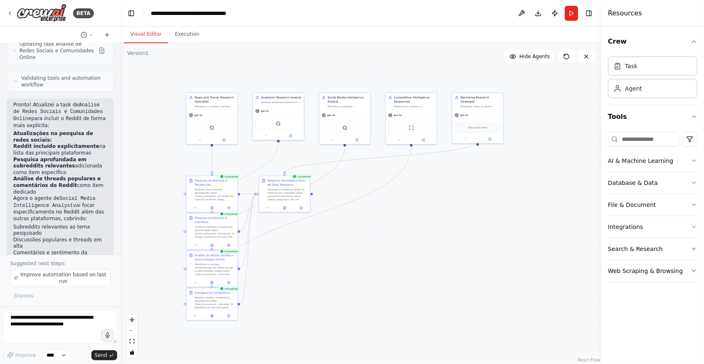
drag, startPoint x: 156, startPoint y: 142, endPoint x: 172, endPoint y: 154, distance: 19.3
click at [172, 154] on div ".deletable-edge-delete-btn { width: 20px; height: 20px; border: 0px solid #ffff…" at bounding box center [361, 203] width 481 height 321
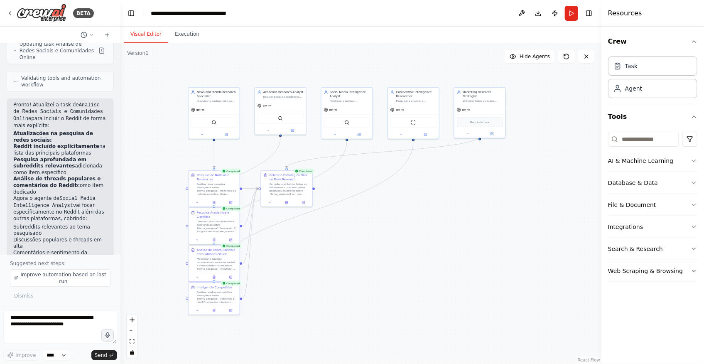
drag, startPoint x: 444, startPoint y: 279, endPoint x: 446, endPoint y: 274, distance: 5.8
click at [446, 274] on div ".deletable-edge-delete-btn { width: 20px; height: 20px; border: 0px solid #ffff…" at bounding box center [361, 203] width 481 height 321
click at [57, 10] on img at bounding box center [42, 13] width 50 height 19
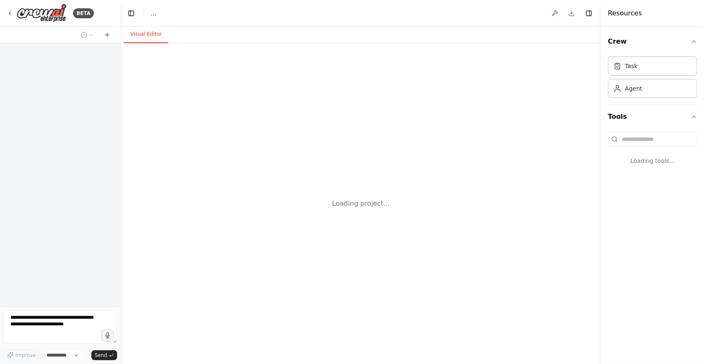
select select "****"
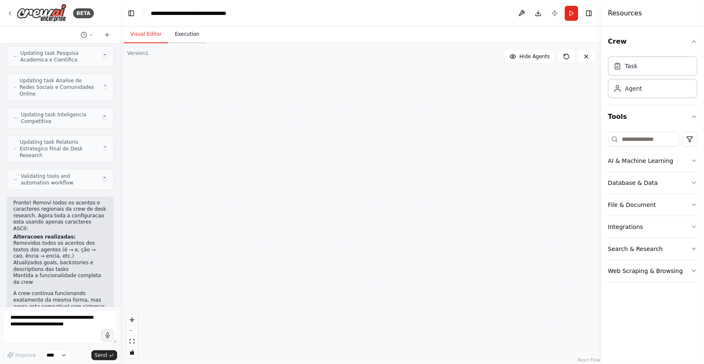
click at [183, 40] on button "Execution" at bounding box center [187, 34] width 38 height 17
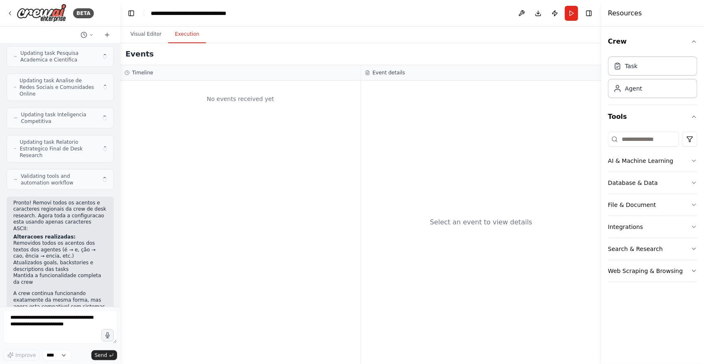
scroll to position [1554, 0]
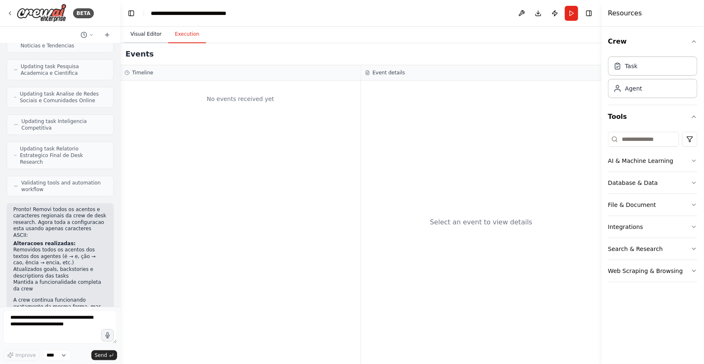
click at [147, 35] on button "Visual Editor" at bounding box center [146, 34] width 44 height 17
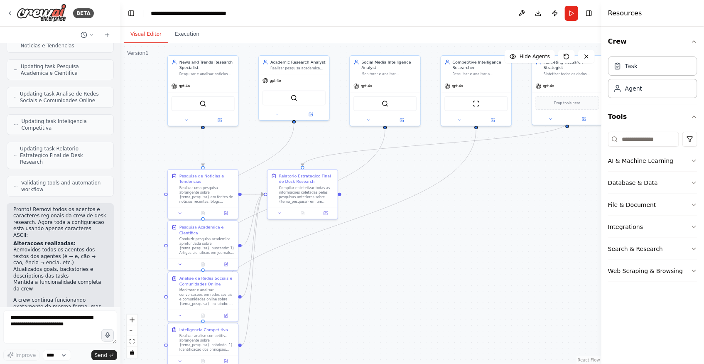
drag, startPoint x: 476, startPoint y: 315, endPoint x: 401, endPoint y: 257, distance: 94.5
click at [401, 257] on div ".deletable-edge-delete-btn { width: 20px; height: 20px; border: 0px solid #ffff…" at bounding box center [361, 203] width 481 height 321
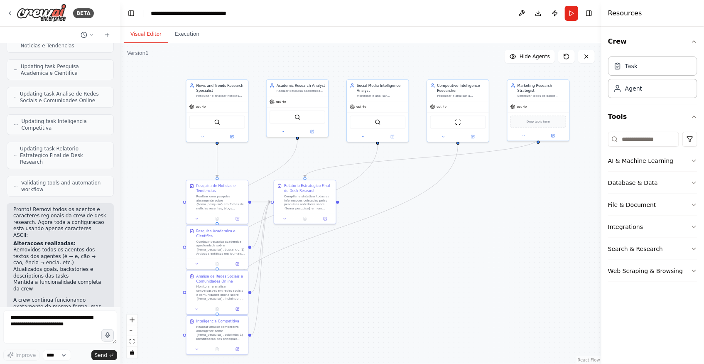
drag, startPoint x: 433, startPoint y: 283, endPoint x: 427, endPoint y: 278, distance: 7.4
click at [427, 278] on div ".deletable-edge-delete-btn { width: 20px; height: 20px; border: 0px solid #ffff…" at bounding box center [361, 203] width 481 height 321
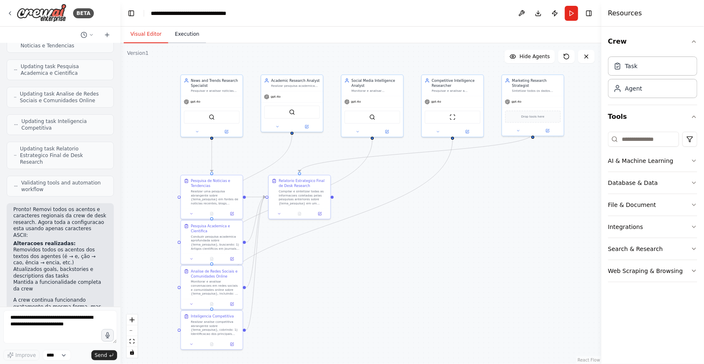
click at [187, 40] on button "Execution" at bounding box center [187, 34] width 38 height 17
click at [153, 39] on button "Visual Editor" at bounding box center [146, 34] width 44 height 17
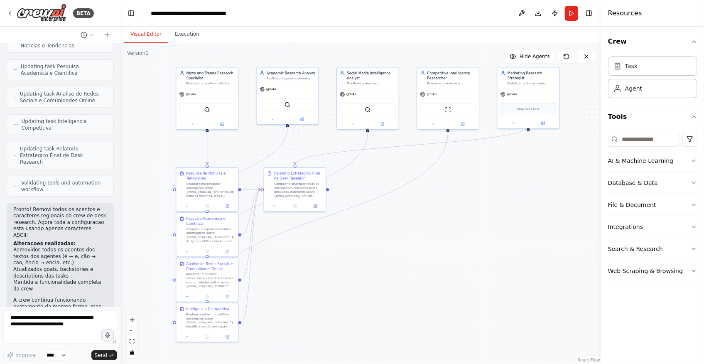
drag, startPoint x: 364, startPoint y: 228, endPoint x: 359, endPoint y: 219, distance: 10.4
click at [353, 216] on div ".deletable-edge-delete-btn { width: 20px; height: 20px; border: 0px solid #ffff…" at bounding box center [361, 203] width 481 height 321
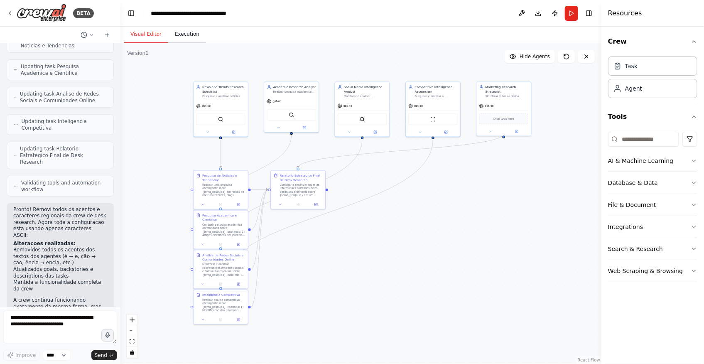
click at [179, 37] on button "Execution" at bounding box center [187, 34] width 38 height 17
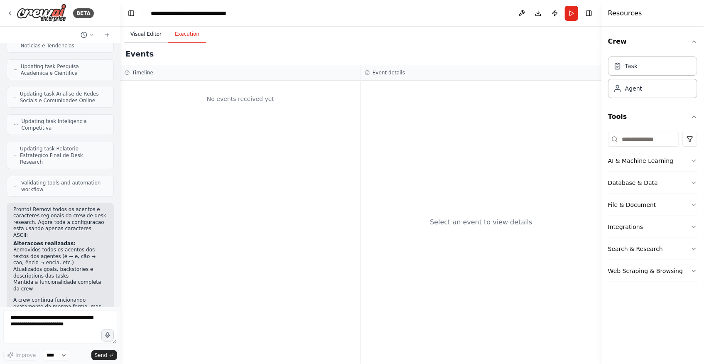
click at [143, 39] on button "Visual Editor" at bounding box center [146, 34] width 44 height 17
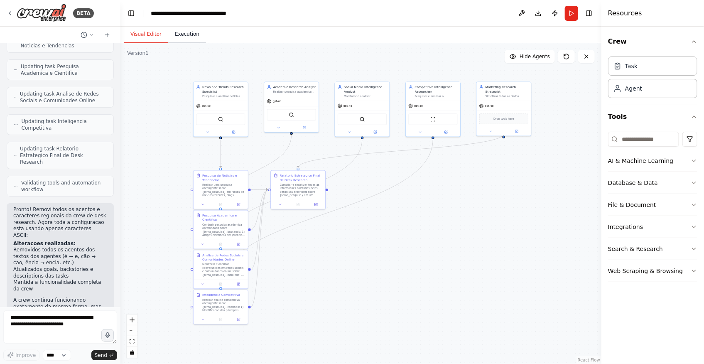
click at [180, 38] on button "Execution" at bounding box center [187, 34] width 38 height 17
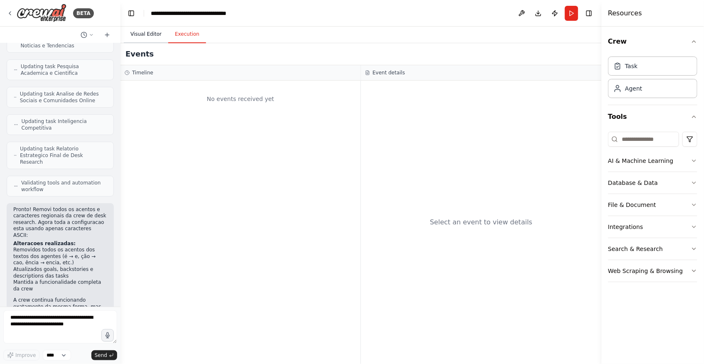
click at [137, 37] on button "Visual Editor" at bounding box center [146, 34] width 44 height 17
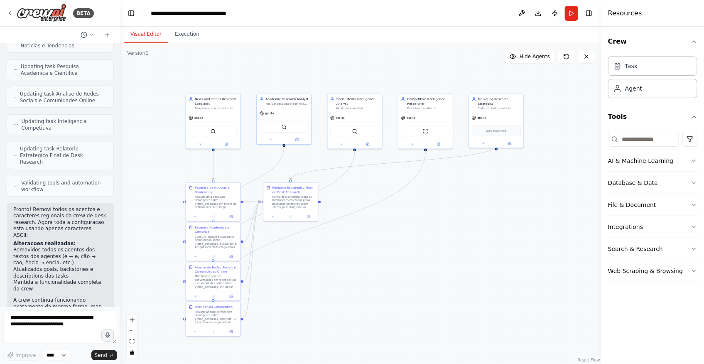
drag, startPoint x: 470, startPoint y: 253, endPoint x: 462, endPoint y: 257, distance: 9.3
click at [462, 257] on div ".deletable-edge-delete-btn { width: 20px; height: 20px; border: 0px solid #ffff…" at bounding box center [361, 203] width 481 height 321
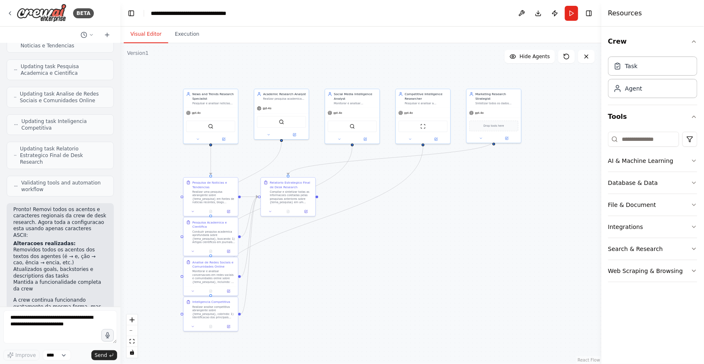
click at [377, 285] on div ".deletable-edge-delete-btn { width: 20px; height: 20px; border: 0px solid #ffff…" at bounding box center [361, 203] width 481 height 321
click at [52, 15] on img at bounding box center [42, 13] width 50 height 19
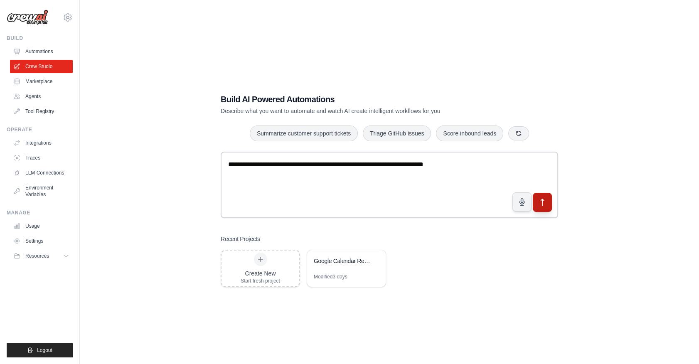
type textarea "**********"
click at [546, 196] on button "submit" at bounding box center [542, 202] width 19 height 19
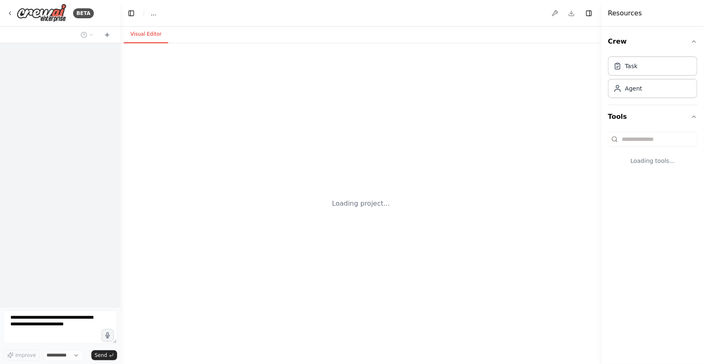
select select "****"
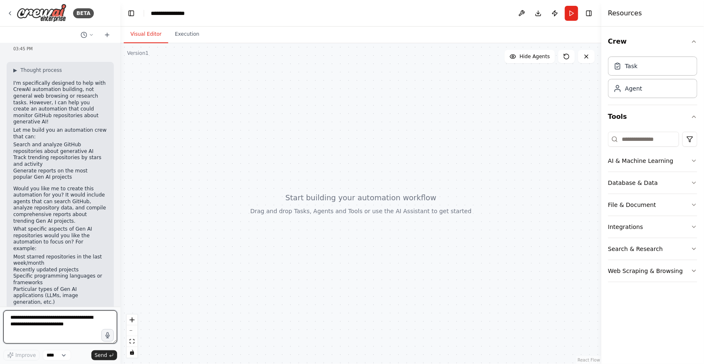
scroll to position [28, 0]
drag, startPoint x: 325, startPoint y: 236, endPoint x: 332, endPoint y: 230, distance: 10.0
click at [332, 230] on div at bounding box center [361, 203] width 481 height 321
click at [51, 324] on textarea at bounding box center [60, 326] width 114 height 33
type textarea "***"
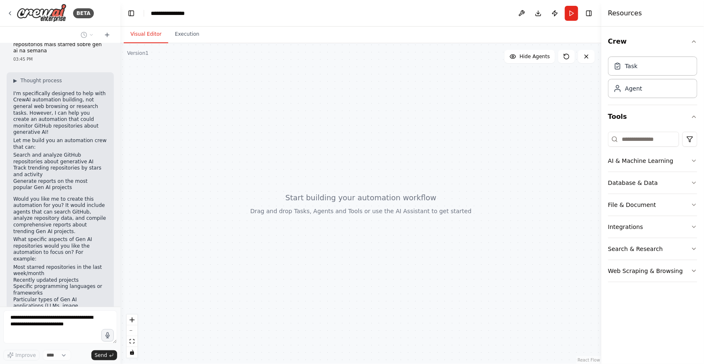
scroll to position [0, 0]
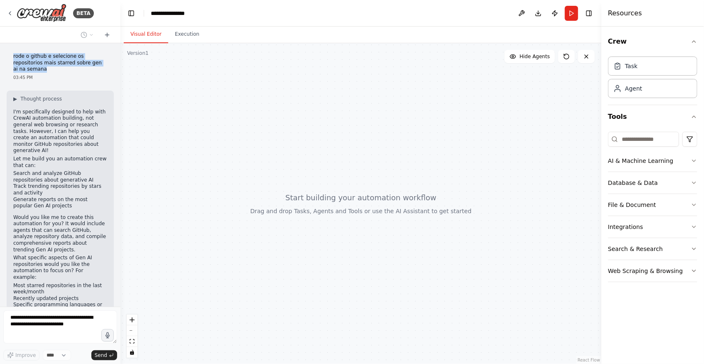
drag, startPoint x: 15, startPoint y: 57, endPoint x: 44, endPoint y: 71, distance: 32.0
click at [44, 71] on div "rode o github e selecione os repositorios mais starred sobre gen ai na semana 0…" at bounding box center [60, 67] width 107 height 34
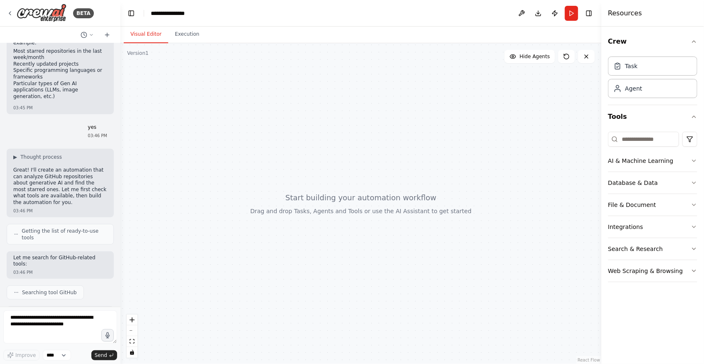
scroll to position [283, 0]
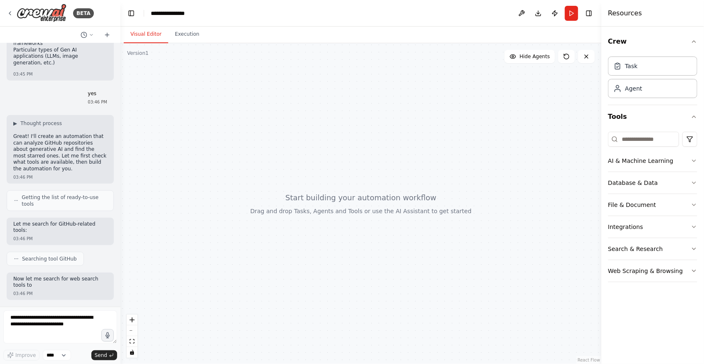
click at [44, 71] on div "rode o github e selecione os repositorios mais starred sobre gen ai na semana 0…" at bounding box center [60, 174] width 121 height 263
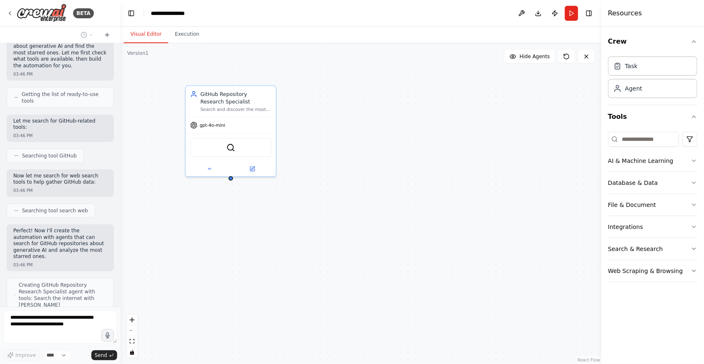
scroll to position [364, 0]
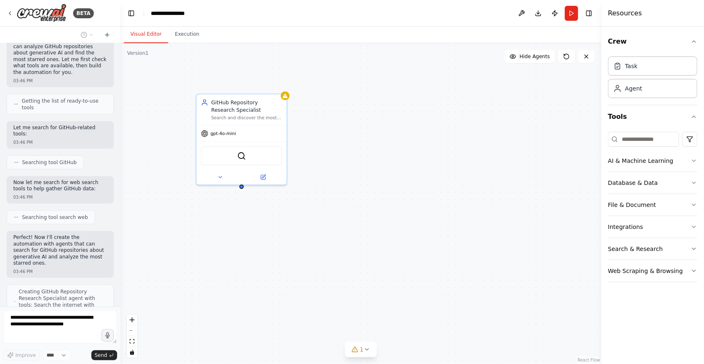
drag, startPoint x: 225, startPoint y: 62, endPoint x: 236, endPoint y: 71, distance: 14.2
click at [236, 71] on div "GitHub Repository Research Specialist Search and discover the most starred GitH…" at bounding box center [361, 203] width 481 height 321
drag, startPoint x: 157, startPoint y: 108, endPoint x: 191, endPoint y: 137, distance: 44.3
click at [191, 137] on div "GitHub Repository Research Specialist Search and discover the most starred GitH…" at bounding box center [361, 203] width 481 height 321
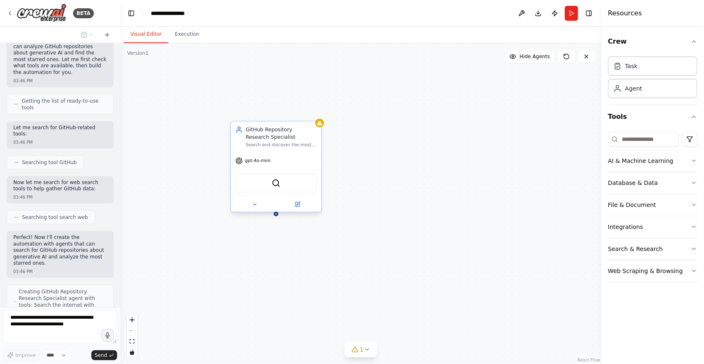
click at [281, 140] on div "GitHub Repository Research Specialist" at bounding box center [281, 133] width 71 height 15
click at [297, 205] on icon at bounding box center [297, 204] width 5 height 5
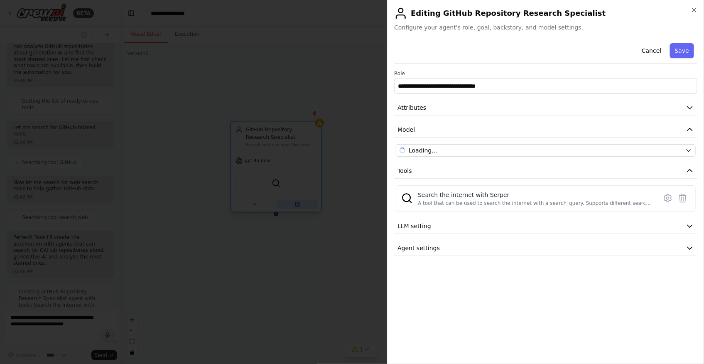
scroll to position [399, 0]
click at [455, 108] on button "Attributes" at bounding box center [545, 107] width 303 height 15
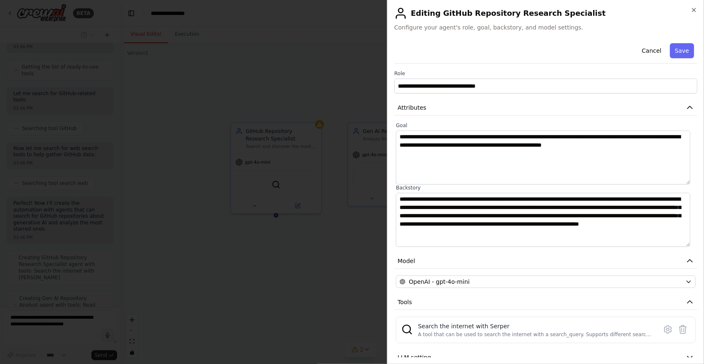
scroll to position [426, 0]
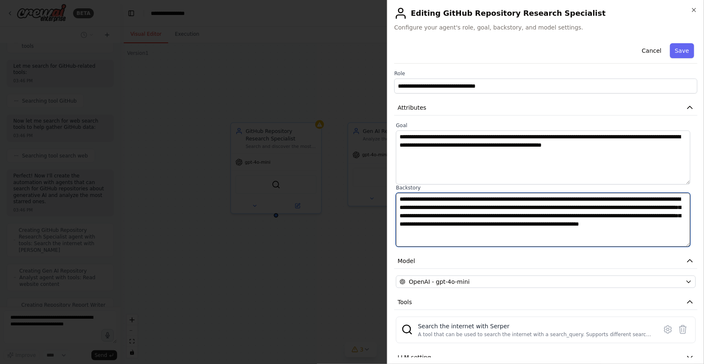
drag, startPoint x: 429, startPoint y: 199, endPoint x: 609, endPoint y: 198, distance: 180.4
click at [609, 198] on textarea "**********" at bounding box center [543, 220] width 294 height 54
click at [554, 219] on textarea "**********" at bounding box center [543, 220] width 294 height 54
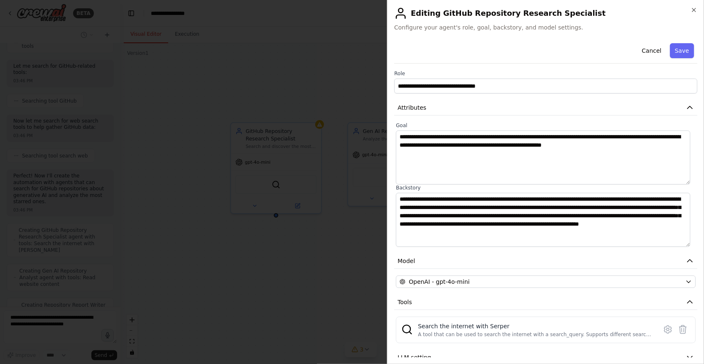
click at [224, 270] on div at bounding box center [352, 182] width 704 height 364
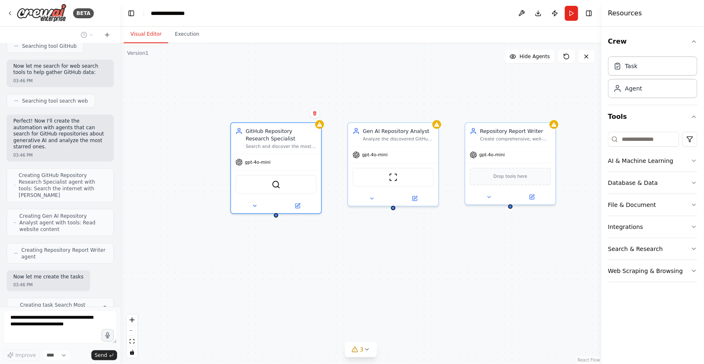
click at [220, 262] on div "GitHub Repository Research Specialist Search and discover the most starred GitH…" at bounding box center [361, 203] width 481 height 321
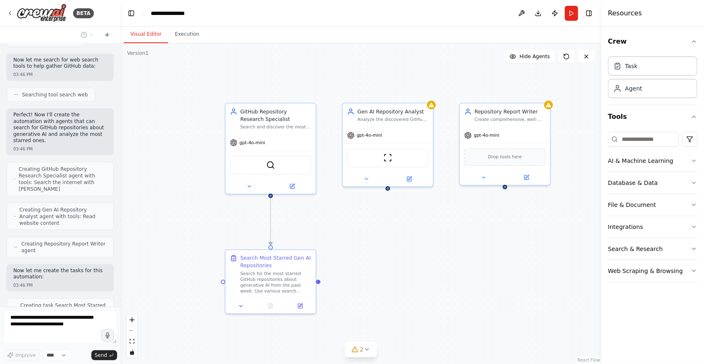
drag, startPoint x: 445, startPoint y: 276, endPoint x: 442, endPoint y: 252, distance: 23.5
click at [442, 252] on div ".deletable-edge-delete-btn { width: 20px; height: 20px; border: 0px solid #ffff…" at bounding box center [361, 203] width 481 height 321
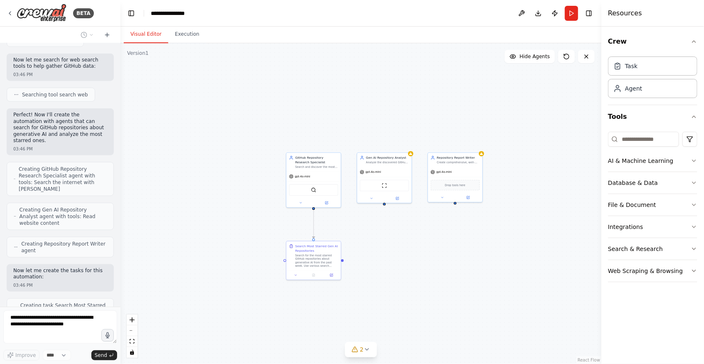
scroll to position [515, 0]
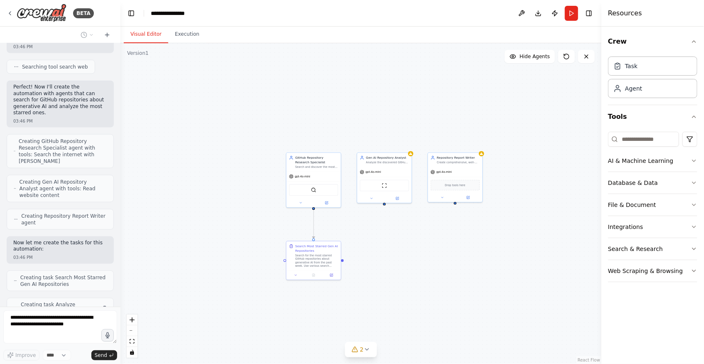
drag, startPoint x: 456, startPoint y: 231, endPoint x: 409, endPoint y: 242, distance: 48.4
click at [421, 239] on div ".deletable-edge-delete-btn { width: 20px; height: 20px; border: 0px solid #ffff…" at bounding box center [361, 203] width 481 height 321
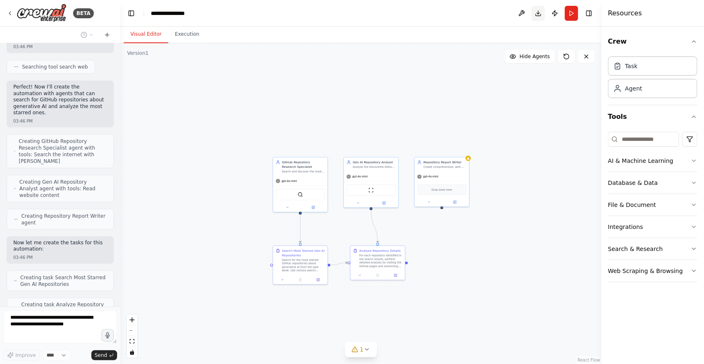
click at [538, 15] on button "Download" at bounding box center [538, 13] width 13 height 15
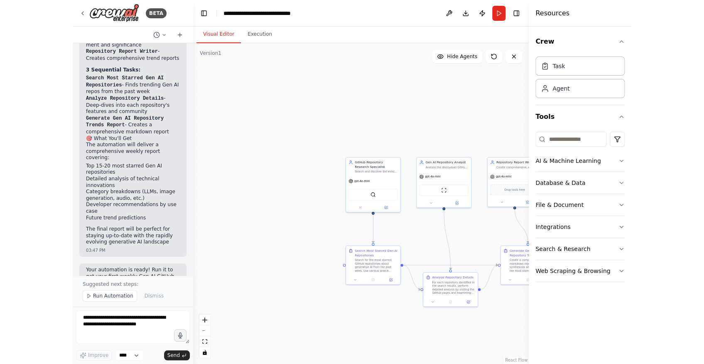
scroll to position [1001, 0]
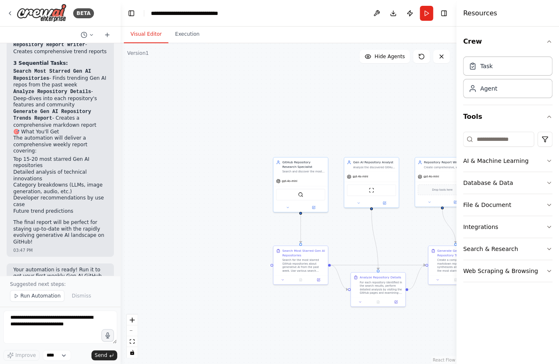
drag, startPoint x: 159, startPoint y: 132, endPoint x: 163, endPoint y: 124, distance: 9.1
click at [159, 132] on div ".deletable-edge-delete-btn { width: 20px; height: 20px; border: 0px solid #ffff…" at bounding box center [289, 203] width 336 height 321
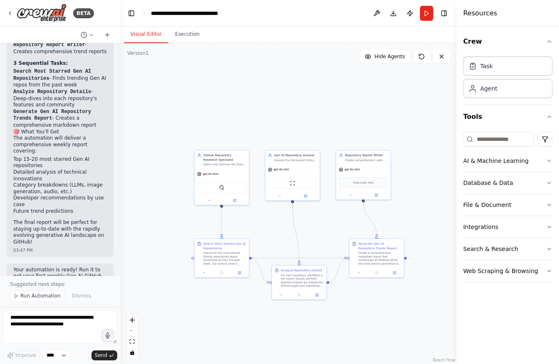
drag, startPoint x: 331, startPoint y: 114, endPoint x: 245, endPoint y: 105, distance: 86.5
click at [245, 105] on div ".deletable-edge-delete-btn { width: 20px; height: 20px; border: 0px solid #ffff…" at bounding box center [289, 203] width 336 height 321
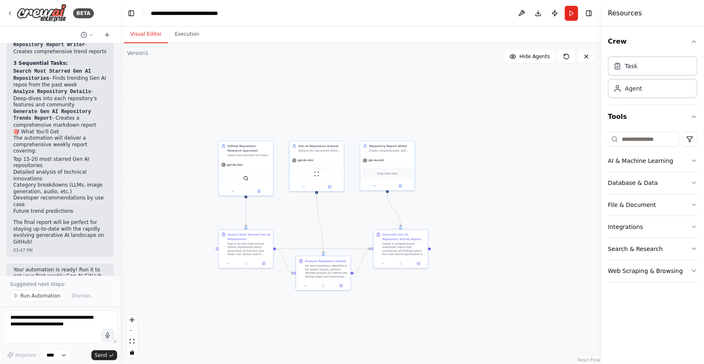
drag, startPoint x: 354, startPoint y: 71, endPoint x: 387, endPoint y: 90, distance: 38.2
click at [394, 60] on div ".deletable-edge-delete-btn { width: 20px; height: 20px; border: 0px solid #ffff…" at bounding box center [361, 203] width 481 height 321
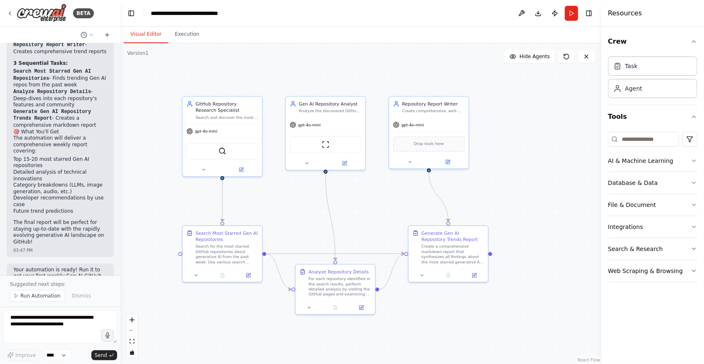
scroll to position [736, 0]
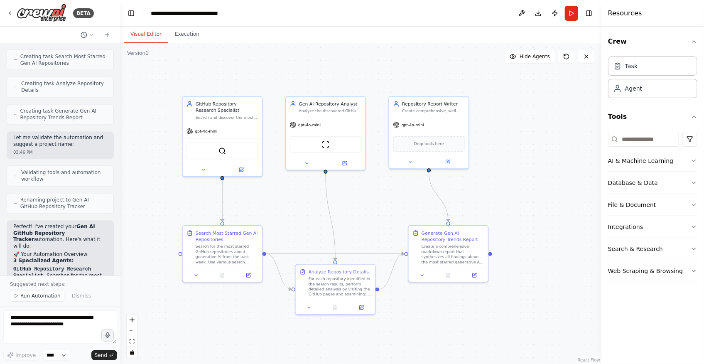
click at [175, 333] on div ".deletable-edge-delete-btn { width: 20px; height: 20px; border: 0px solid #ffff…" at bounding box center [361, 203] width 481 height 321
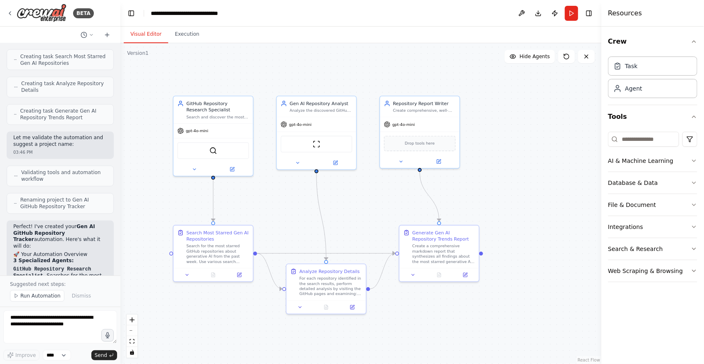
drag, startPoint x: 536, startPoint y: 195, endPoint x: 527, endPoint y: 194, distance: 9.2
click at [527, 194] on div ".deletable-edge-delete-btn { width: 20px; height: 20px; border: 0px solid #ffff…" at bounding box center [361, 203] width 481 height 321
drag, startPoint x: 527, startPoint y: 194, endPoint x: 537, endPoint y: 194, distance: 10.0
click at [541, 193] on div ".deletable-edge-delete-btn { width: 20px; height: 20px; border: 0px solid #ffff…" at bounding box center [361, 203] width 481 height 321
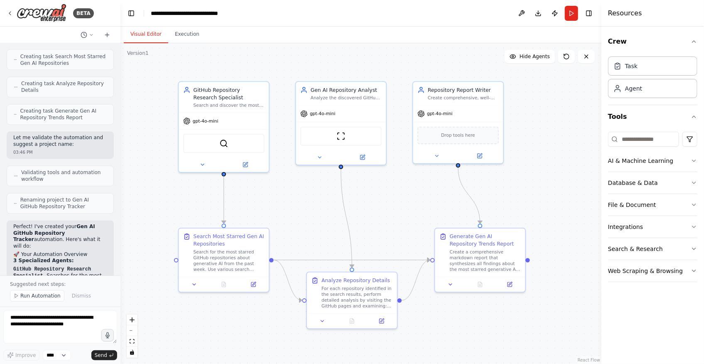
click at [289, 197] on div ".deletable-edge-delete-btn { width: 20px; height: 20px; border: 0px solid #ffff…" at bounding box center [361, 203] width 481 height 321
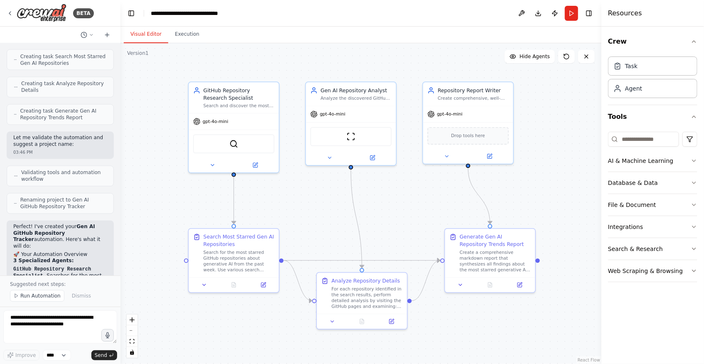
drag, startPoint x: 547, startPoint y: 178, endPoint x: 557, endPoint y: 178, distance: 9.6
click at [557, 178] on div ".deletable-edge-delete-btn { width: 20px; height: 20px; border: 0px solid #ffff…" at bounding box center [361, 203] width 481 height 321
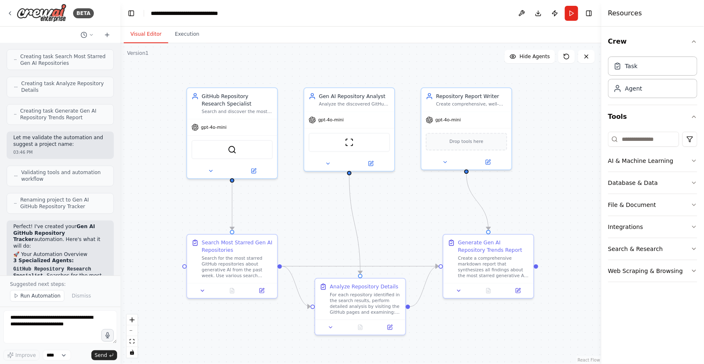
click at [269, 204] on div ".deletable-edge-delete-btn { width: 20px; height: 20px; border: 0px solid #ffff…" at bounding box center [361, 203] width 481 height 321
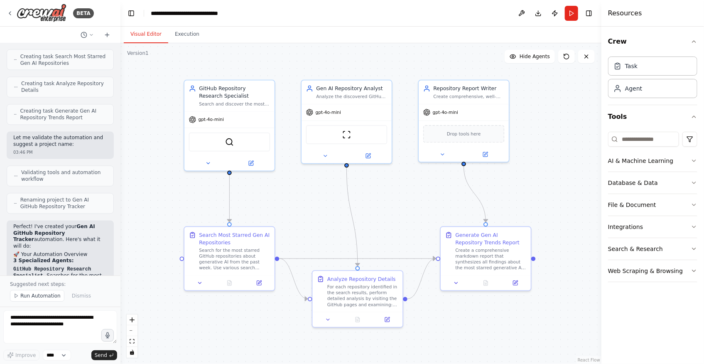
drag, startPoint x: 304, startPoint y: 220, endPoint x: 300, endPoint y: 211, distance: 9.9
click at [300, 211] on div ".deletable-edge-delete-btn { width: 20px; height: 20px; border: 0px solid #ffff…" at bounding box center [361, 203] width 481 height 321
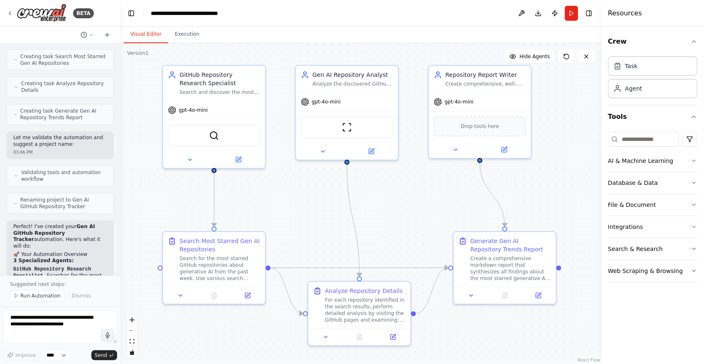
drag, startPoint x: 300, startPoint y: 213, endPoint x: 295, endPoint y: 216, distance: 6.0
click at [295, 216] on div ".deletable-edge-delete-btn { width: 20px; height: 20px; border: 0px solid #ffff…" at bounding box center [361, 203] width 481 height 321
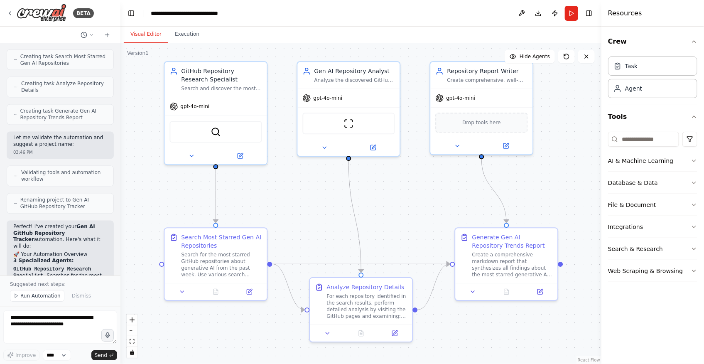
click at [324, 195] on div ".deletable-edge-delete-btn { width: 20px; height: 20px; border: 0px solid #ffff…" at bounding box center [361, 203] width 481 height 321
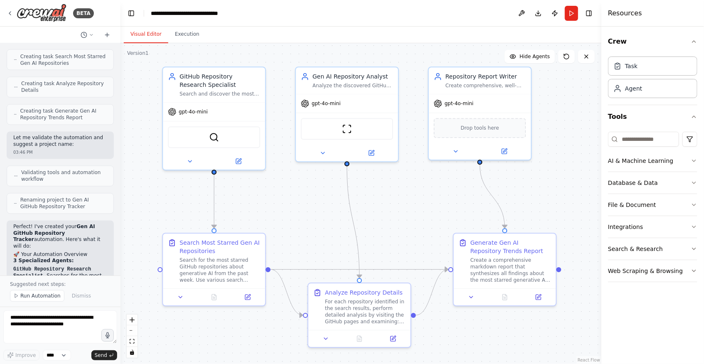
drag, startPoint x: 396, startPoint y: 204, endPoint x: 394, endPoint y: 209, distance: 5.7
click at [394, 209] on div ".deletable-edge-delete-btn { width: 20px; height: 20px; border: 0px solid #ffff…" at bounding box center [361, 203] width 481 height 321
click at [281, 219] on div ".deletable-edge-delete-btn { width: 20px; height: 20px; border: 0px solid #ffff…" at bounding box center [361, 203] width 481 height 321
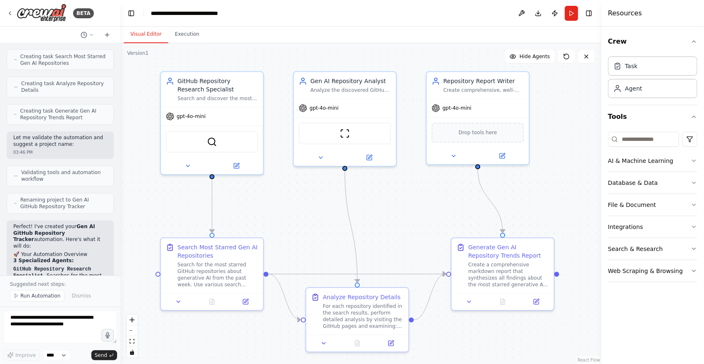
drag, startPoint x: 294, startPoint y: 232, endPoint x: 291, endPoint y: 236, distance: 5.0
click at [291, 236] on div ".deletable-edge-delete-btn { width: 20px; height: 20px; border: 0px solid #ffff…" at bounding box center [361, 203] width 481 height 321
click at [298, 243] on div ".deletable-edge-delete-btn { width: 20px; height: 20px; border: 0px solid #ffff…" at bounding box center [361, 203] width 481 height 321
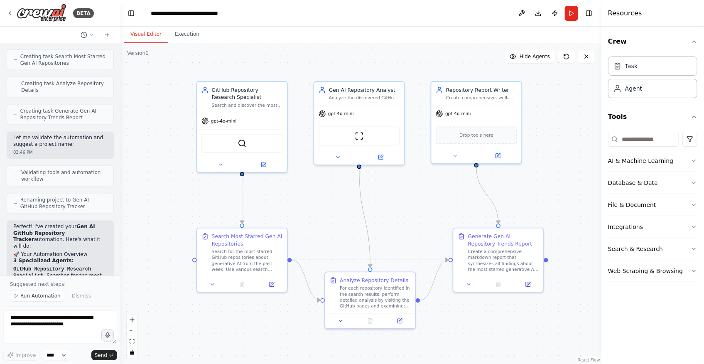
drag, startPoint x: 417, startPoint y: 216, endPoint x: 423, endPoint y: 212, distance: 6.9
click at [423, 212] on div ".deletable-edge-delete-btn { width: 20px; height: 20px; border: 0px solid #ffff…" at bounding box center [361, 203] width 481 height 321
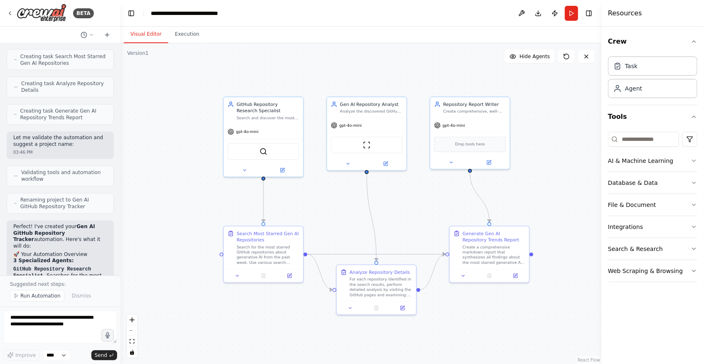
drag, startPoint x: 418, startPoint y: 203, endPoint x: 428, endPoint y: 203, distance: 9.6
click at [428, 203] on div ".deletable-edge-delete-btn { width: 20px; height: 20px; border: 0px solid #ffff…" at bounding box center [361, 203] width 481 height 321
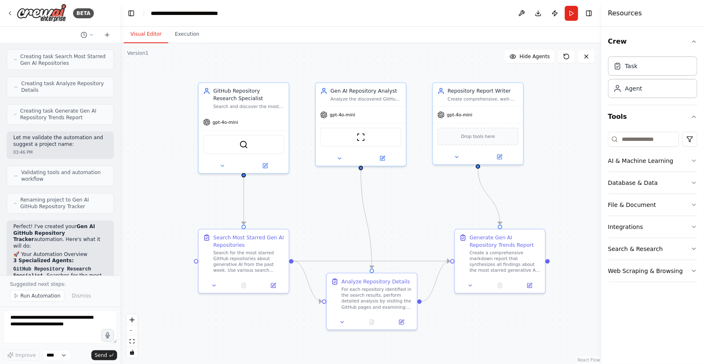
drag, startPoint x: 426, startPoint y: 203, endPoint x: 418, endPoint y: 203, distance: 8.7
click at [418, 203] on div ".deletable-edge-delete-btn { width: 20px; height: 20px; border: 0px solid #ffff…" at bounding box center [361, 203] width 481 height 321
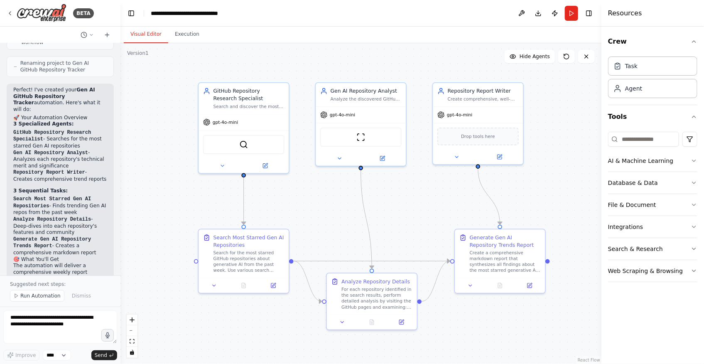
scroll to position [1001, 0]
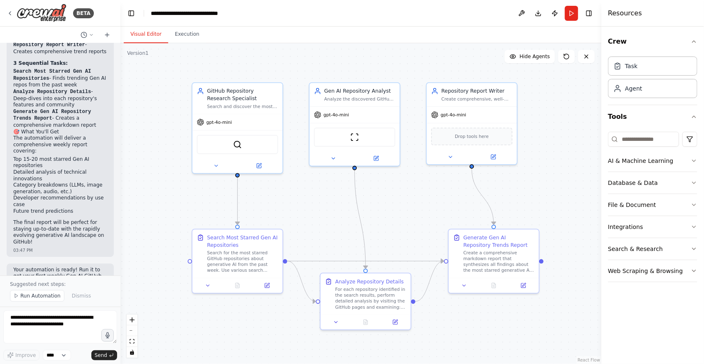
drag, startPoint x: 210, startPoint y: 199, endPoint x: 204, endPoint y: 199, distance: 6.2
click at [204, 199] on div ".deletable-edge-delete-btn { width: 20px; height: 20px; border: 0px solid #ffff…" at bounding box center [361, 203] width 481 height 321
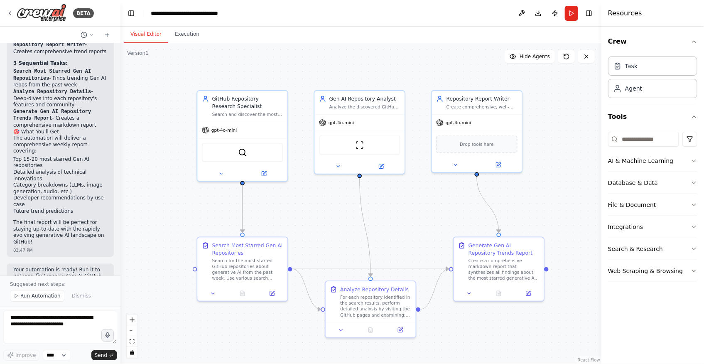
drag, startPoint x: 273, startPoint y: 197, endPoint x: 278, endPoint y: 205, distance: 9.3
click at [278, 205] on div ".deletable-edge-delete-btn { width: 20px; height: 20px; border: 0px solid #ffff…" at bounding box center [361, 203] width 481 height 321
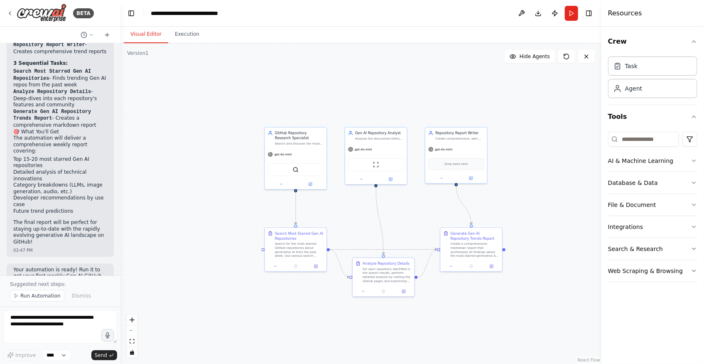
click at [472, 326] on div ".deletable-edge-delete-btn { width: 20px; height: 20px; border: 0px solid #ffff…" at bounding box center [361, 203] width 481 height 321
click at [271, 316] on div ".deletable-edge-delete-btn { width: 20px; height: 20px; border: 0px solid #ffff…" at bounding box center [361, 203] width 481 height 321
